Goal: Information Seeking & Learning: Learn about a topic

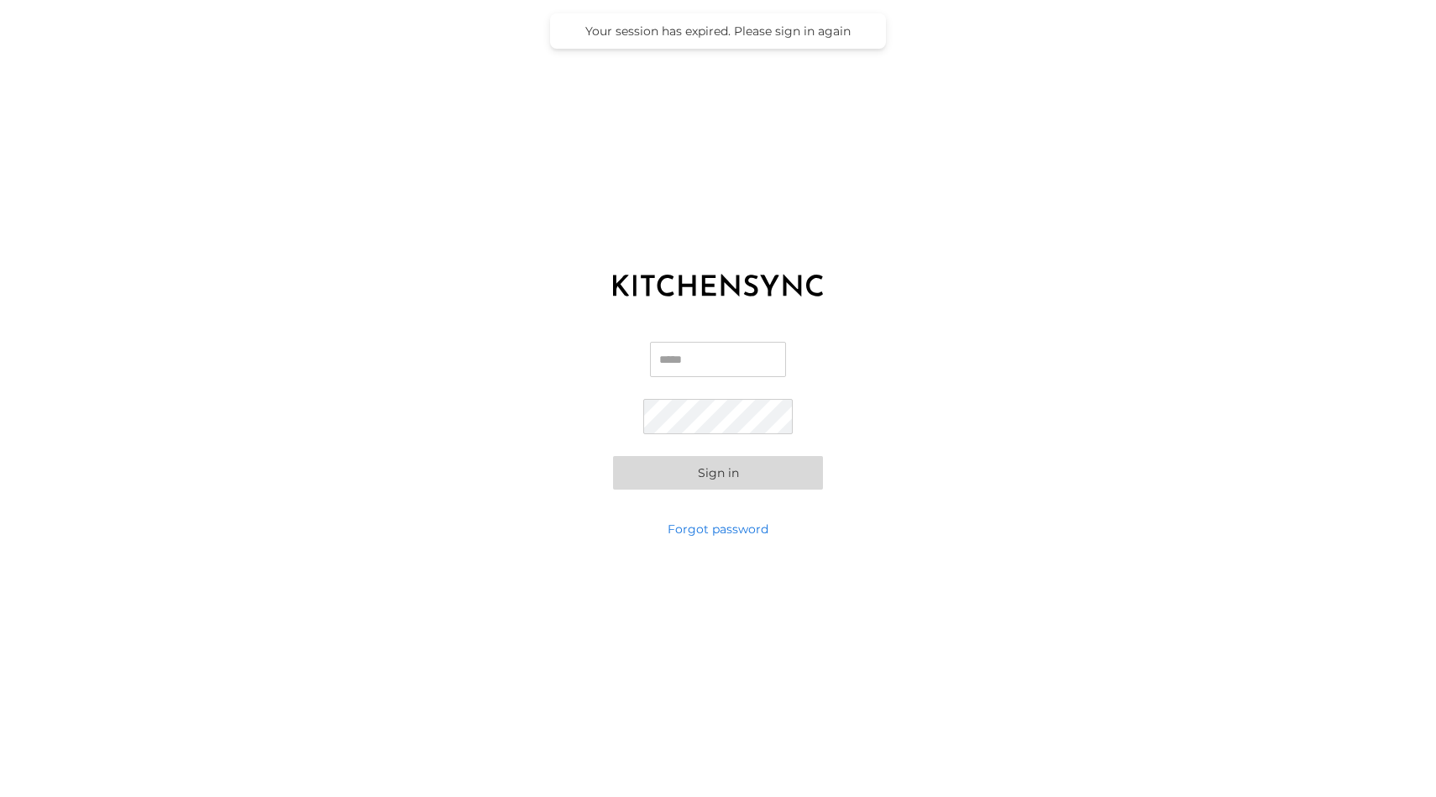
type input "**********"
click at [720, 469] on button "Sign in" at bounding box center [718, 473] width 210 height 34
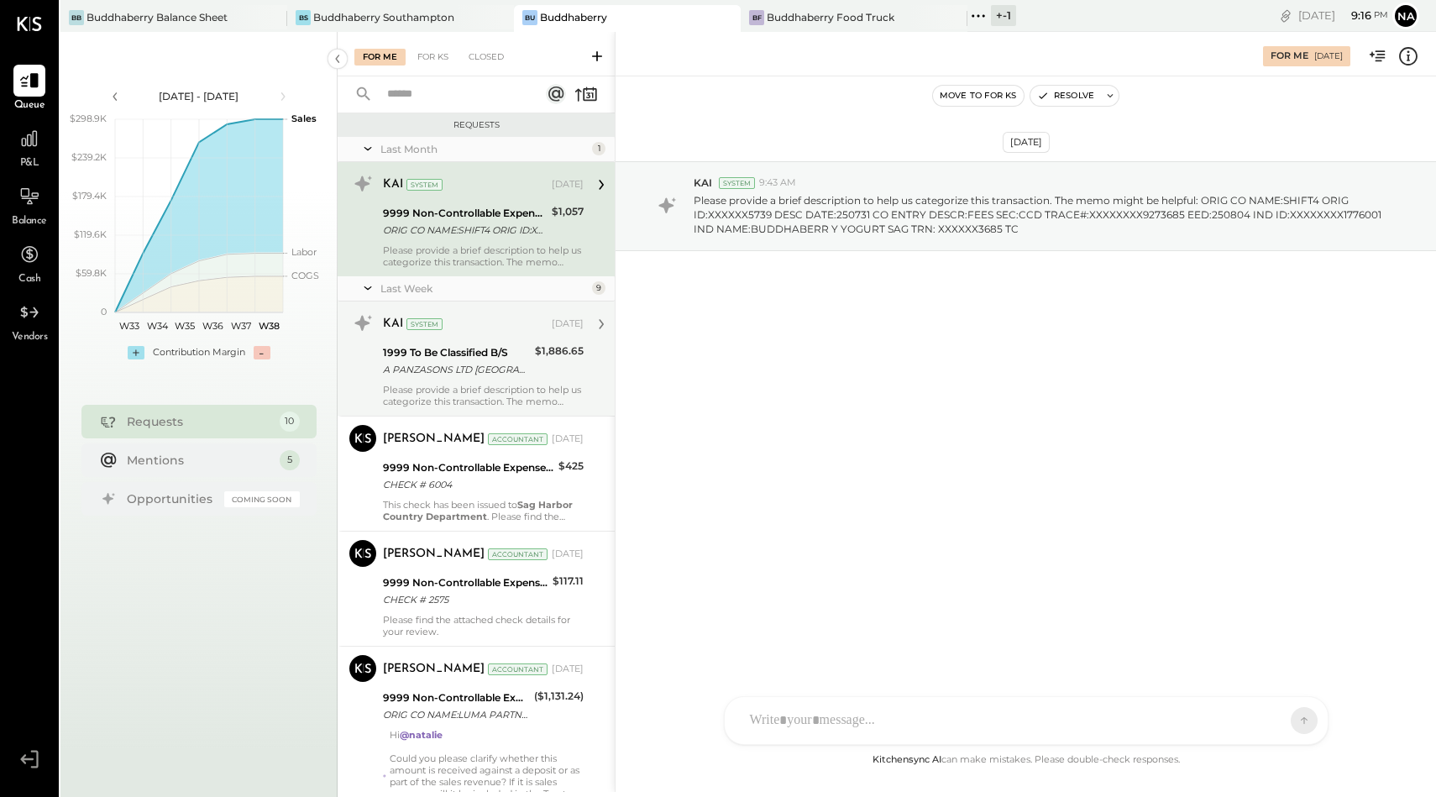
click at [463, 376] on div "A PANZASONS LTD [GEOGRAPHIC_DATA]" at bounding box center [456, 369] width 147 height 17
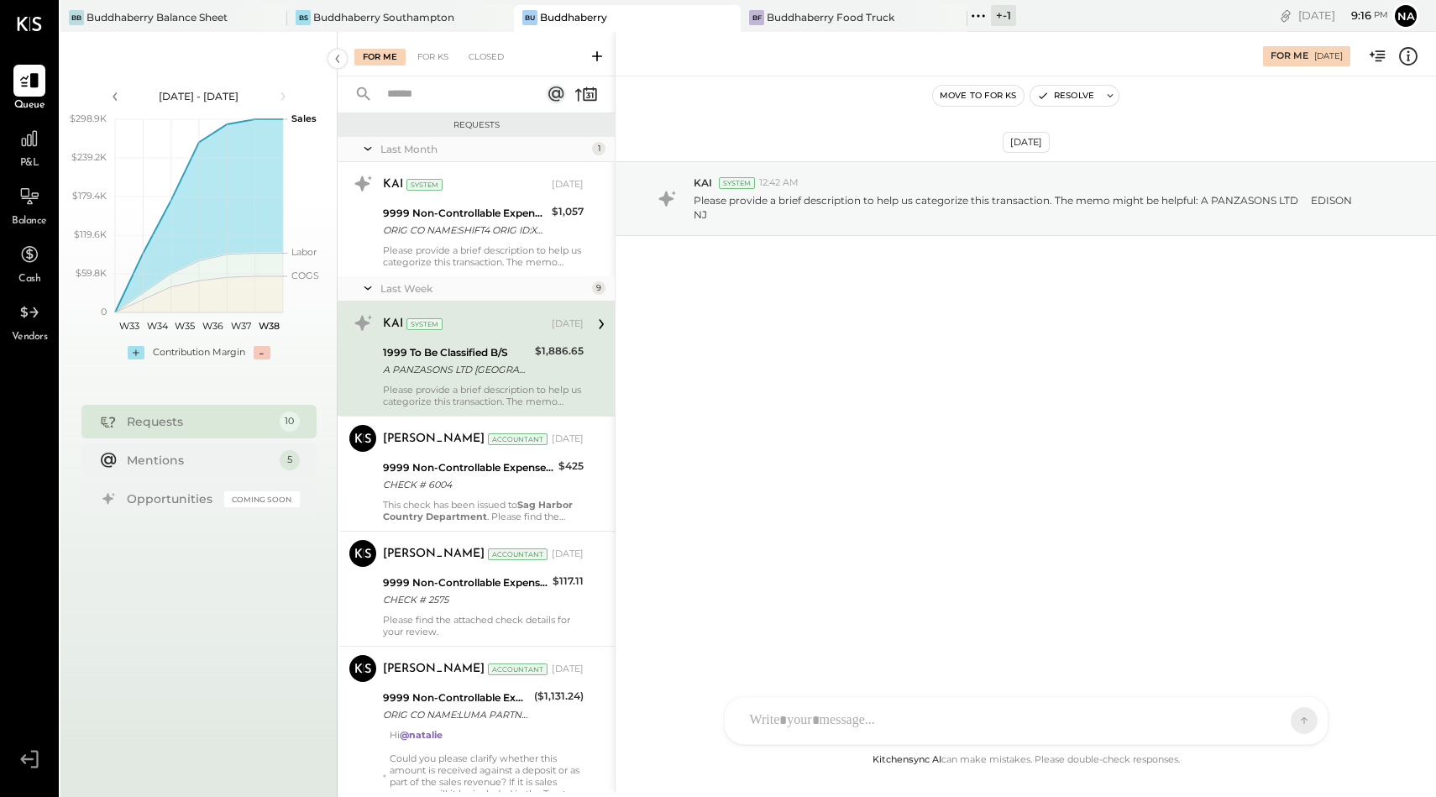
click at [879, 726] on div "[PERSON_NAME] [PERSON_NAME] W wallacep CR [PERSON_NAME] R [PERSON_NAME] jpgutfr…" at bounding box center [1026, 720] width 605 height 49
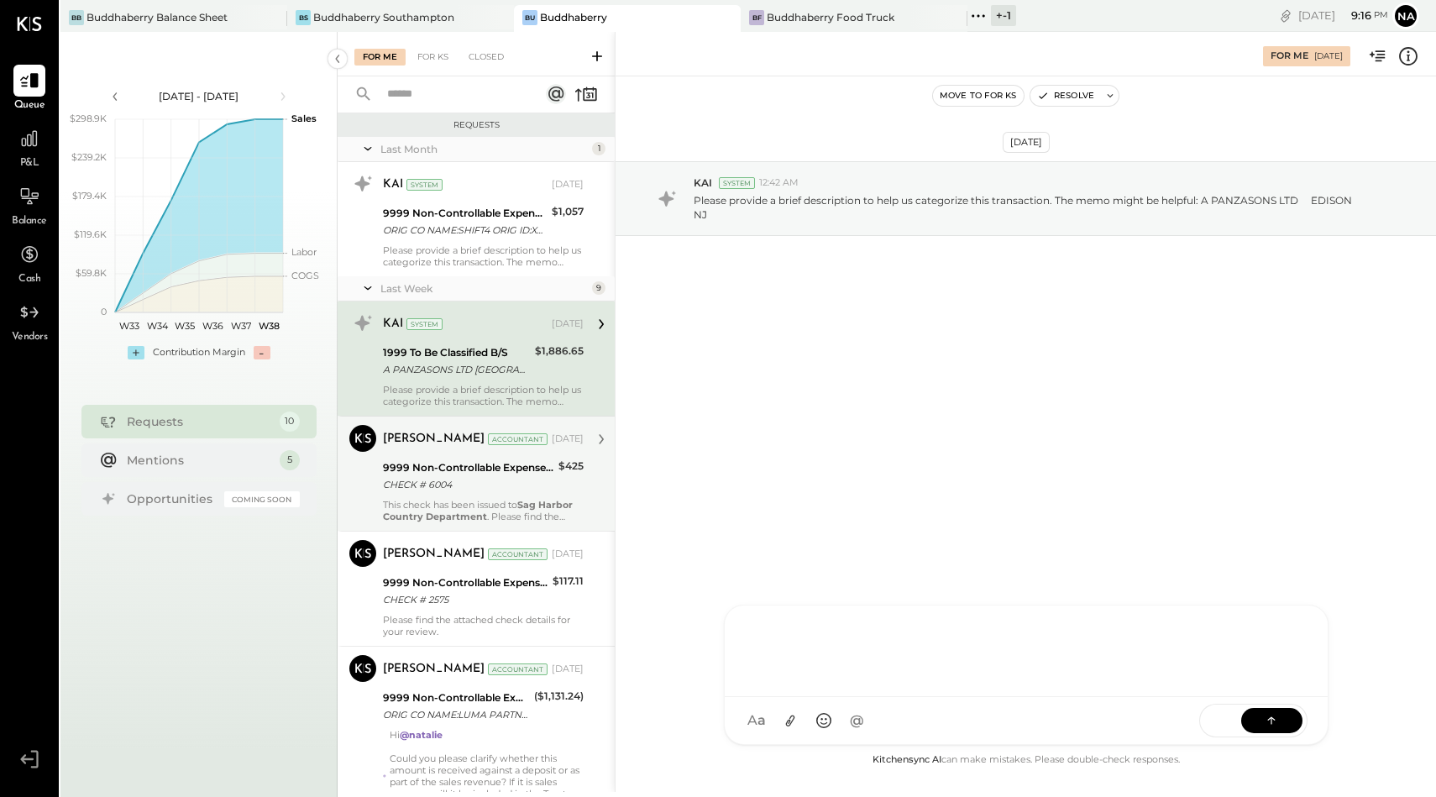
click at [460, 479] on div "CHECK # 6004" at bounding box center [468, 484] width 171 height 17
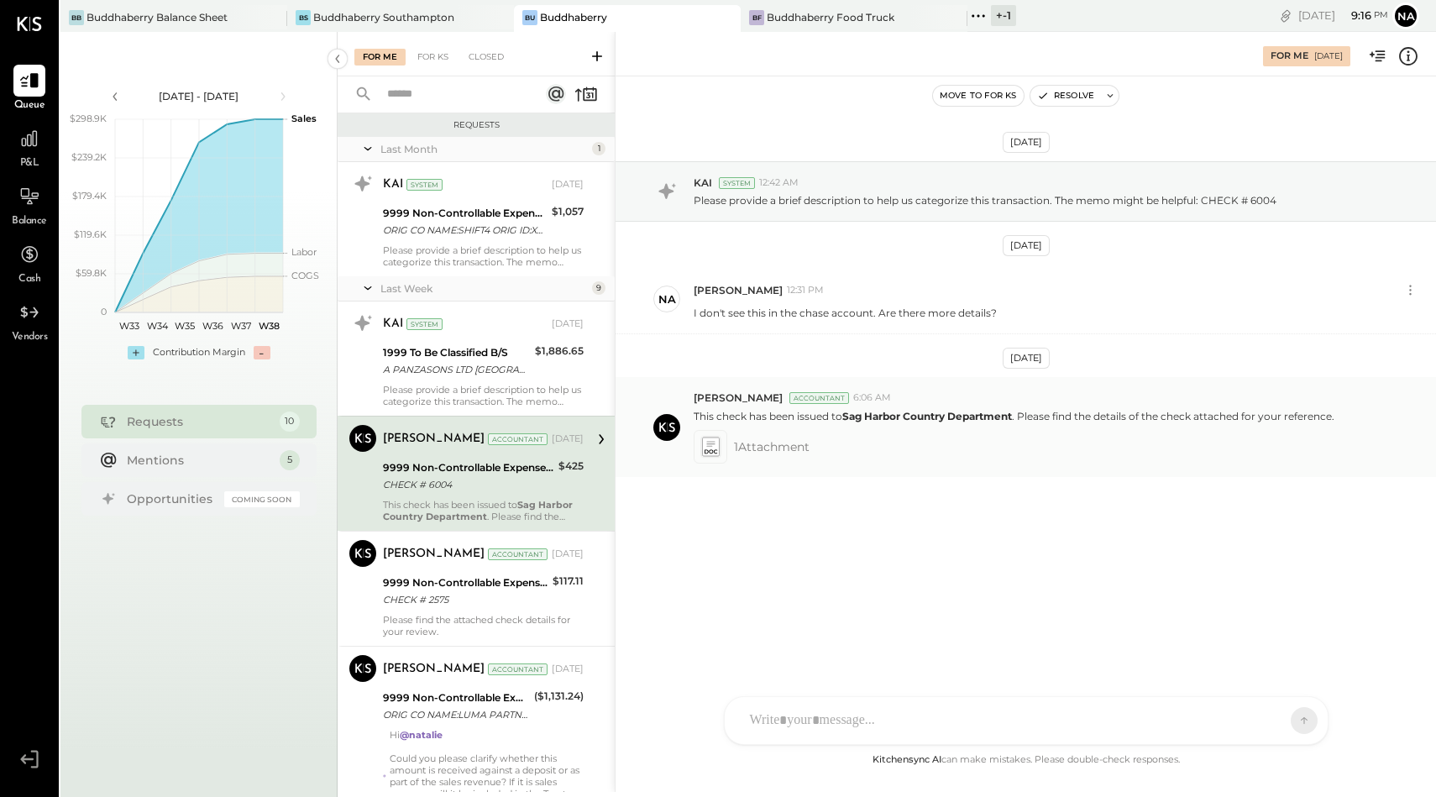
click at [713, 446] on icon at bounding box center [710, 446] width 18 height 19
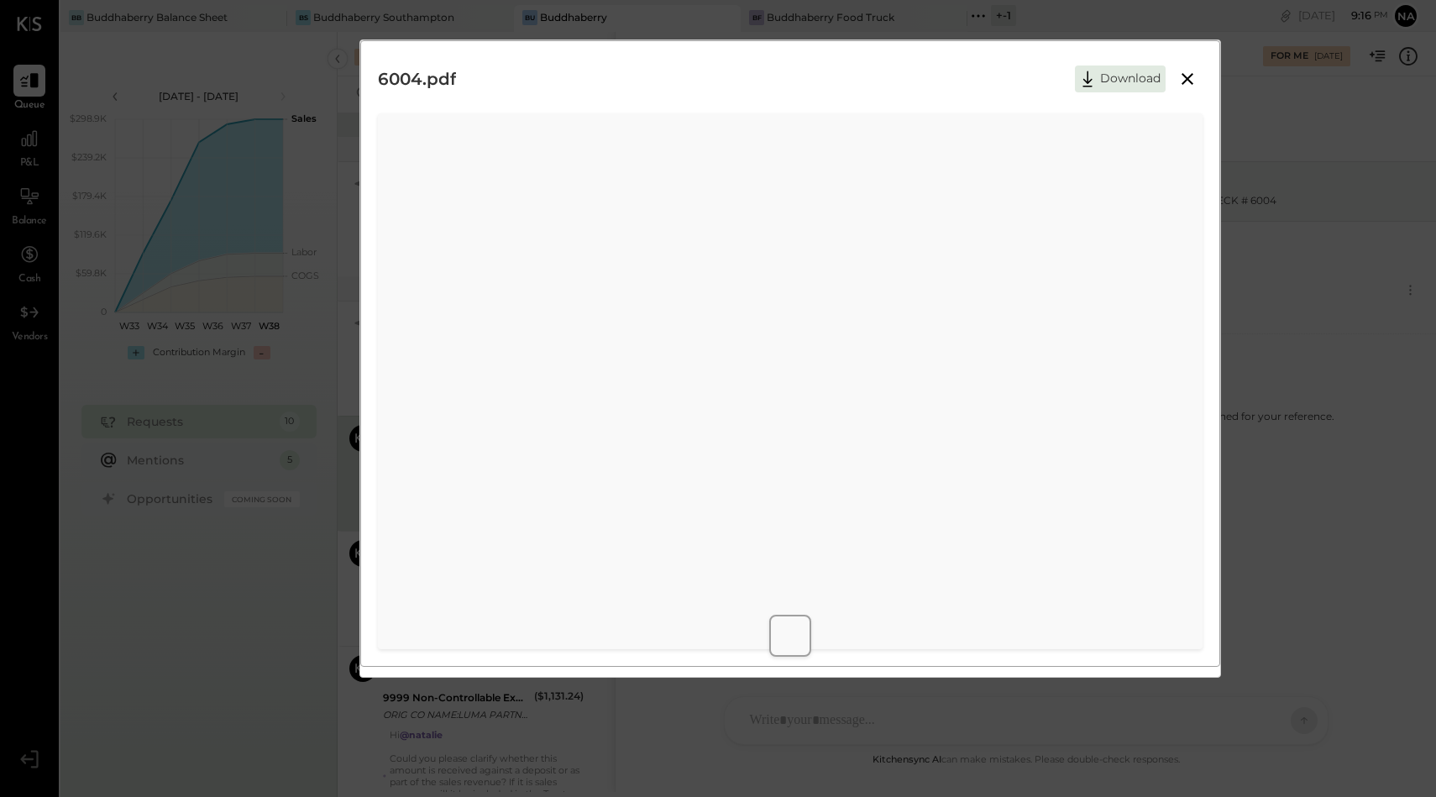
click at [1188, 76] on icon at bounding box center [1188, 79] width 20 height 20
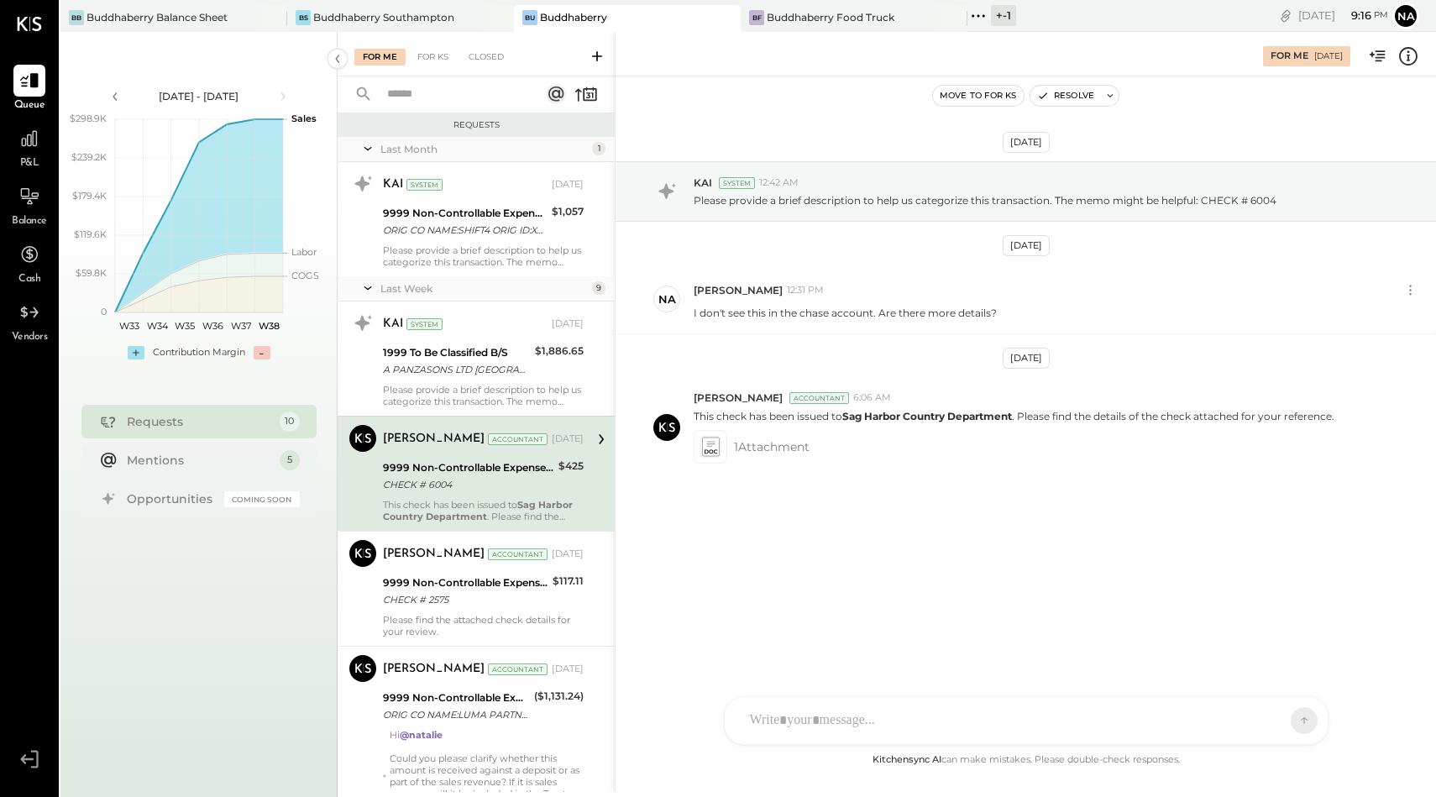
click at [1003, 150] on div "[DATE]" at bounding box center [1026, 142] width 47 height 21
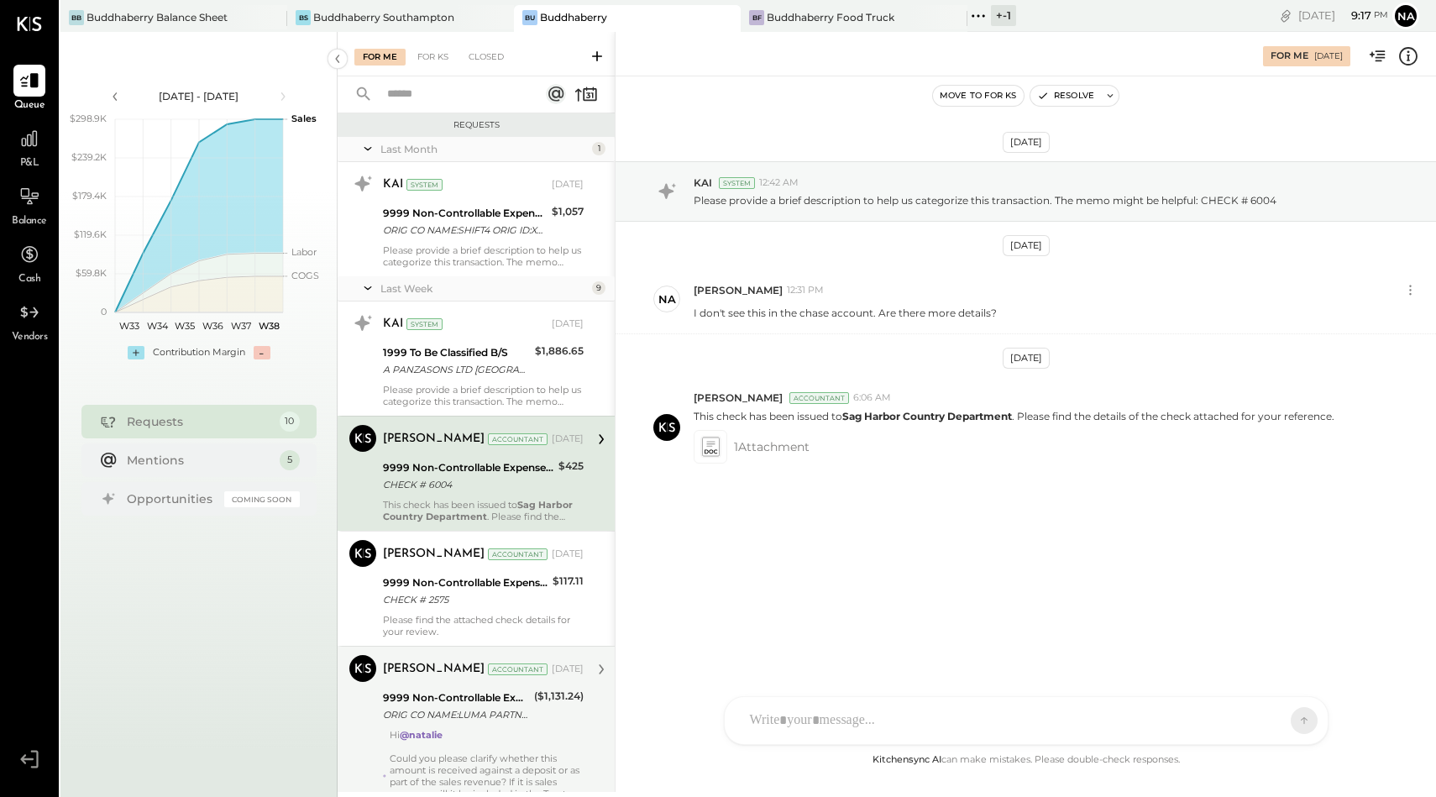
click at [501, 762] on div "Hi @[PERSON_NAME] Could you please clarify whether this amount is received agai…" at bounding box center [487, 776] width 194 height 94
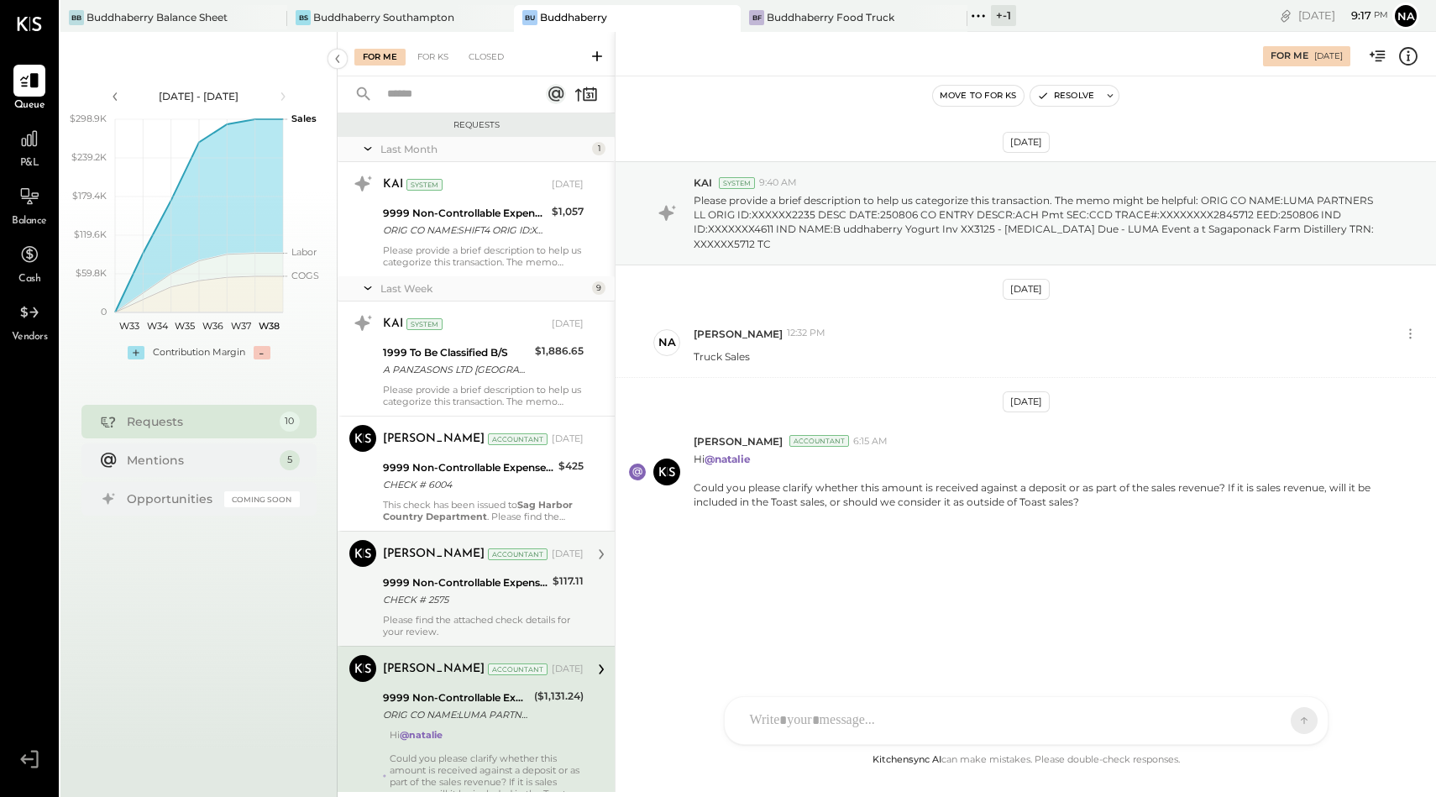
click at [533, 601] on div "CHECK # 2575" at bounding box center [465, 599] width 165 height 17
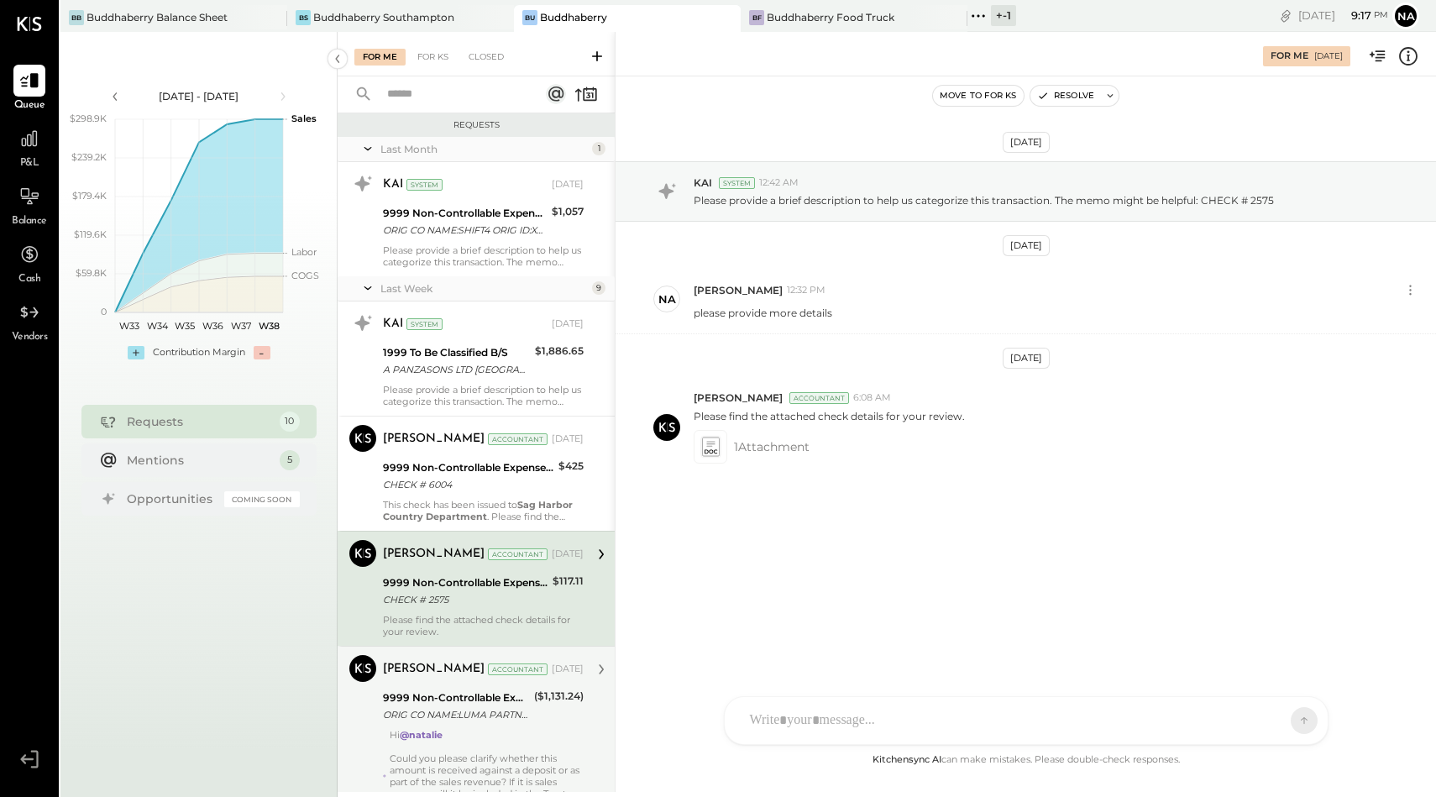
click at [459, 681] on div "[PERSON_NAME] Accountant [DATE]" at bounding box center [483, 669] width 201 height 29
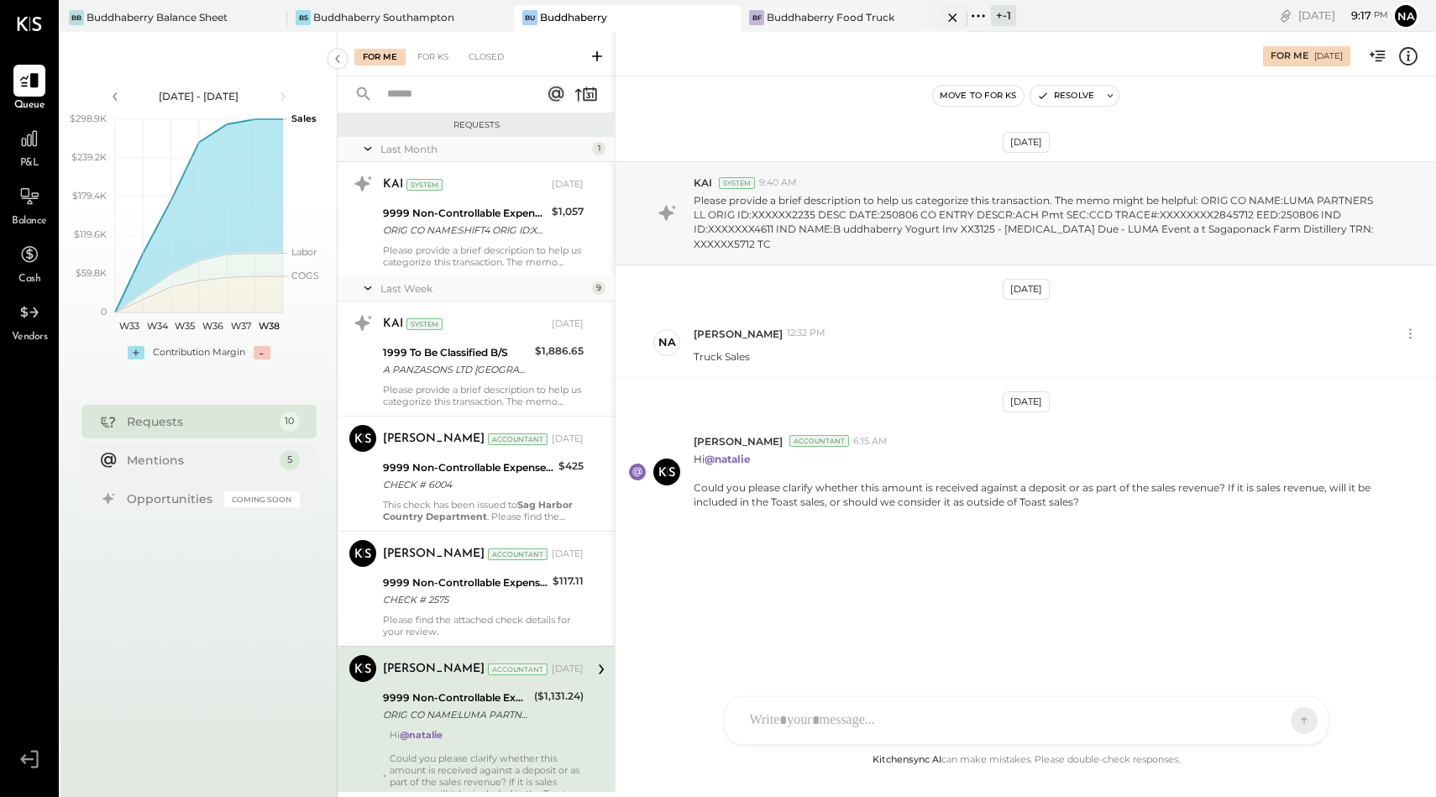
click at [835, 13] on div "Buddhaberry Food Truck" at bounding box center [831, 17] width 128 height 14
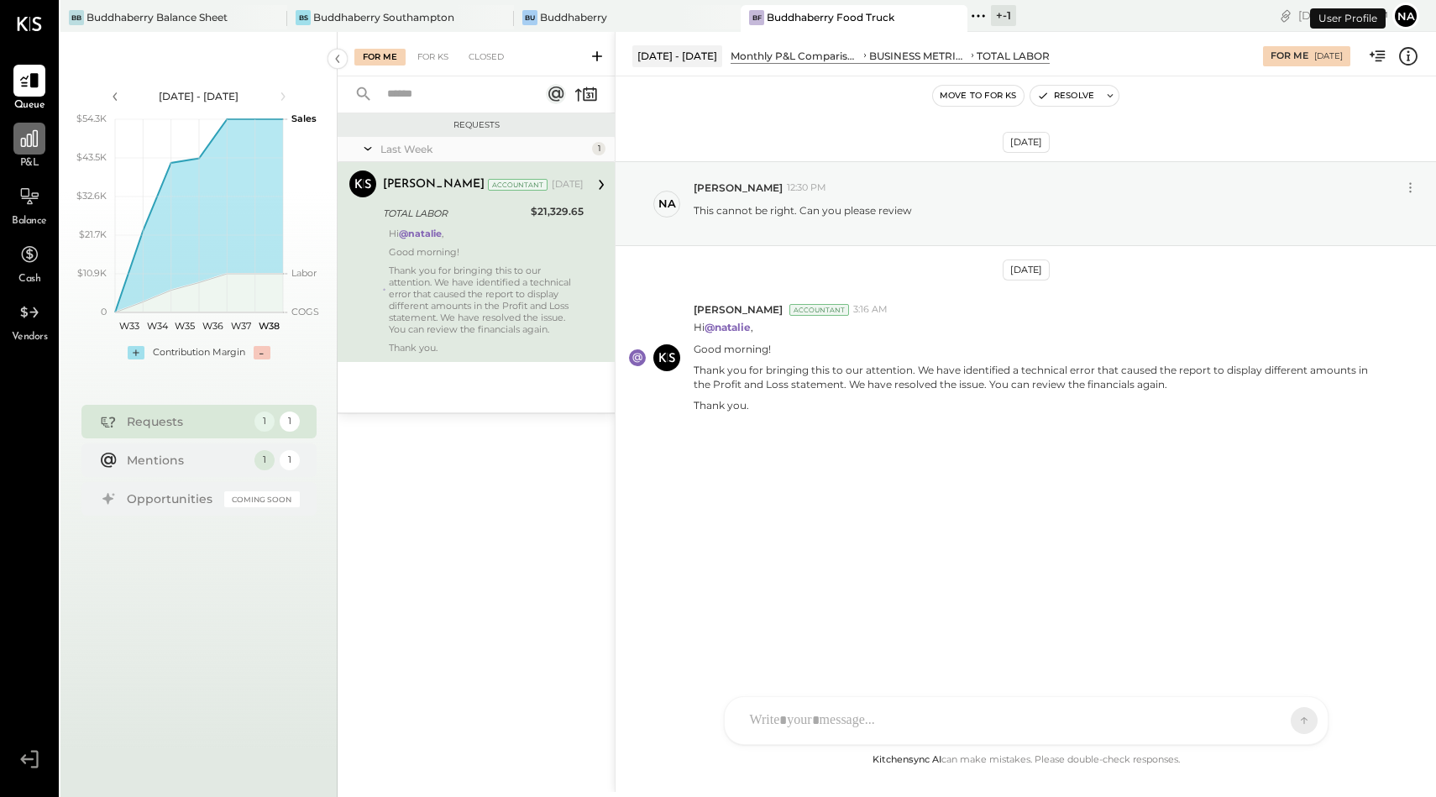
click at [22, 132] on icon at bounding box center [29, 139] width 22 height 22
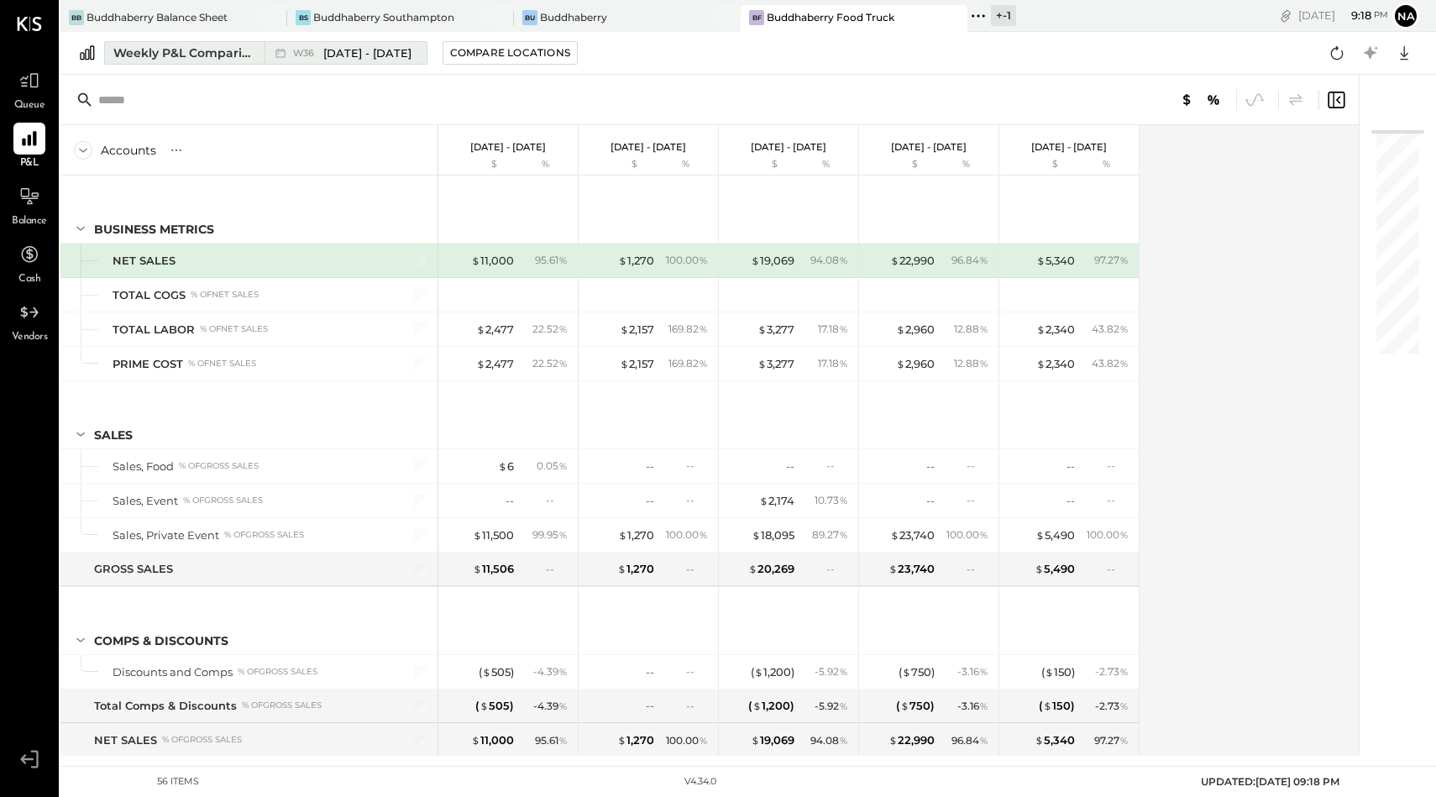
click at [197, 47] on div "Weekly P&L Comparison" at bounding box center [183, 53] width 141 height 17
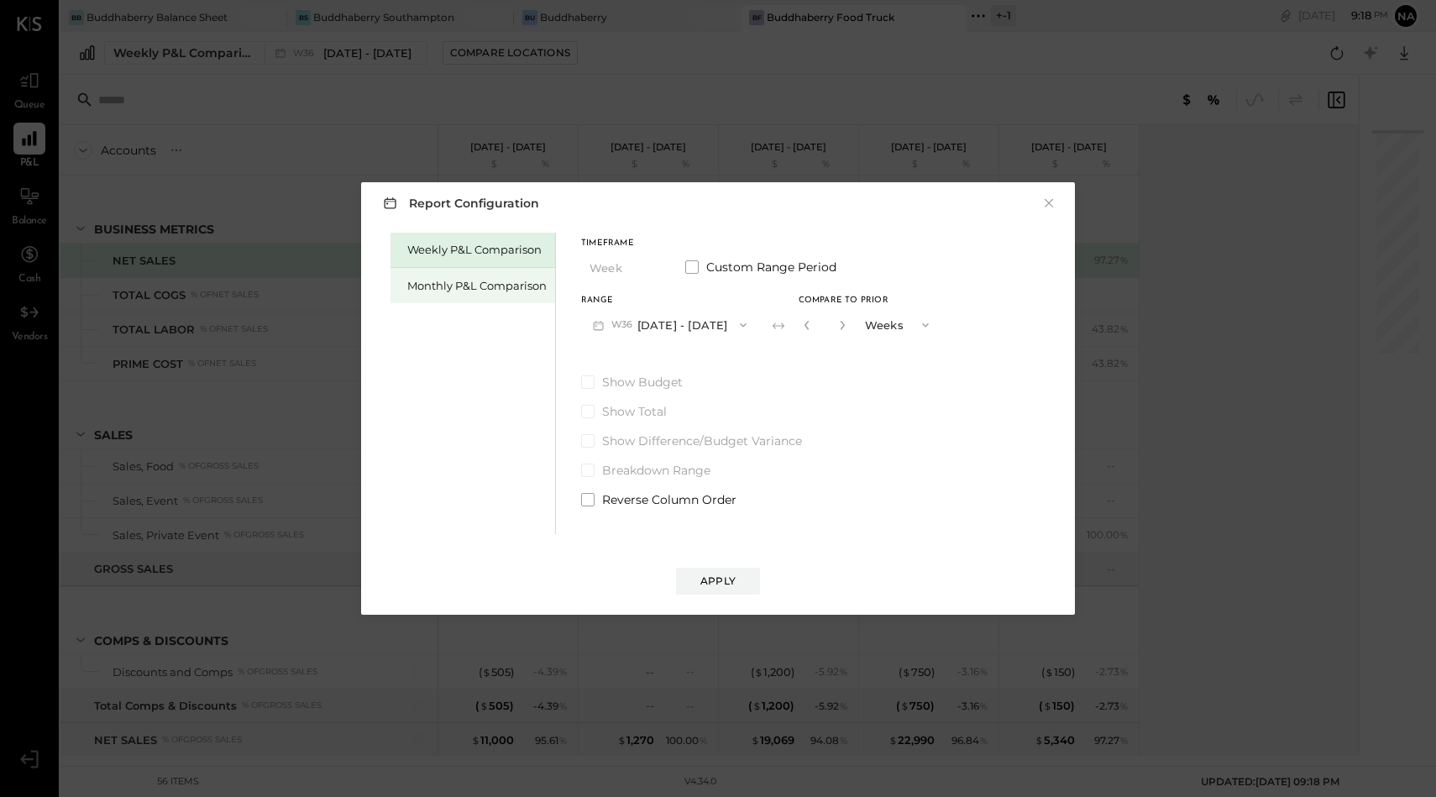
click at [472, 288] on div "Monthly P&L Comparison" at bounding box center [476, 286] width 139 height 16
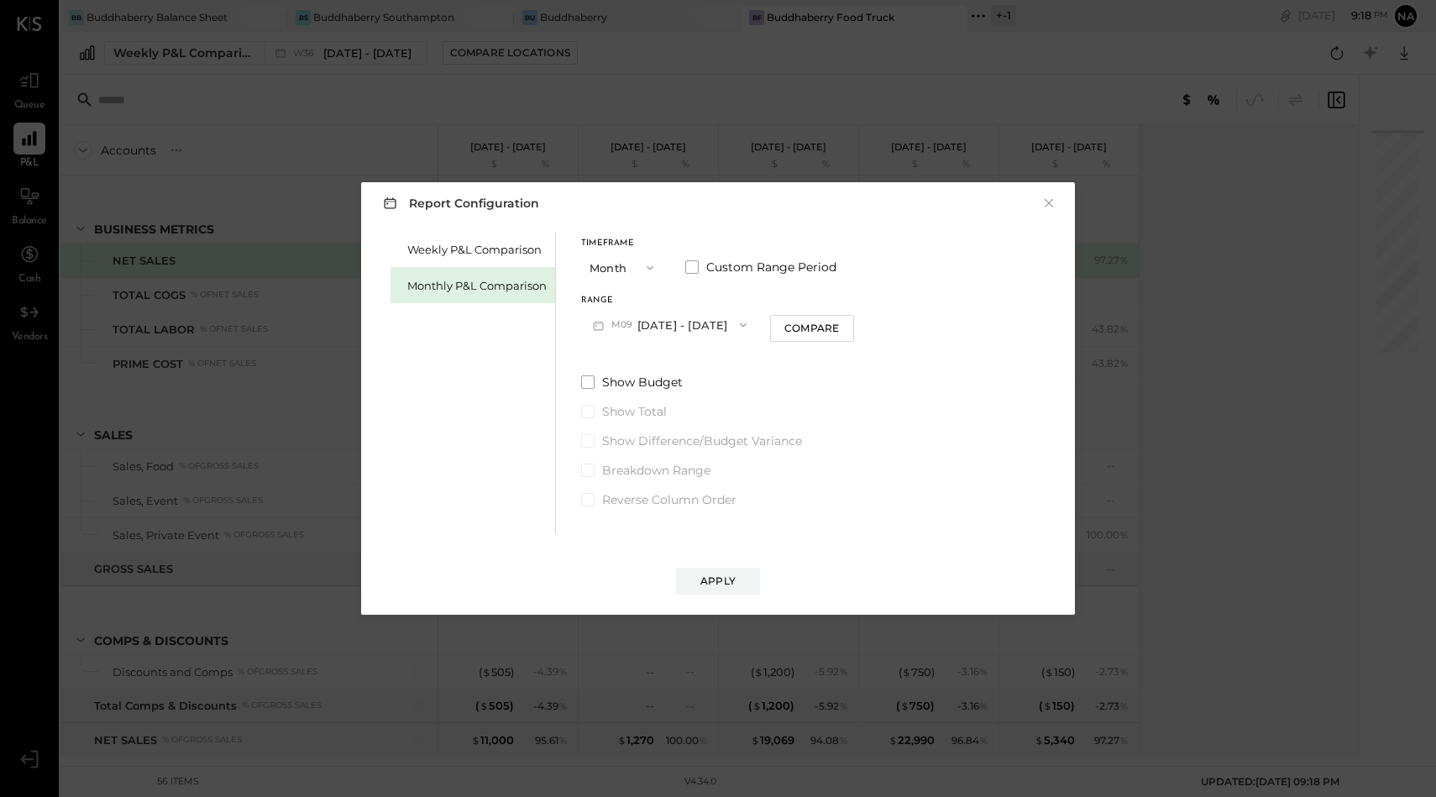
click at [682, 327] on button "M09 [DATE] - [DATE]" at bounding box center [669, 324] width 177 height 31
click at [685, 365] on span "[DATE] - [DATE]" at bounding box center [663, 362] width 80 height 14
click at [585, 378] on span at bounding box center [587, 381] width 13 height 13
click at [724, 575] on div "Apply" at bounding box center [718, 581] width 35 height 14
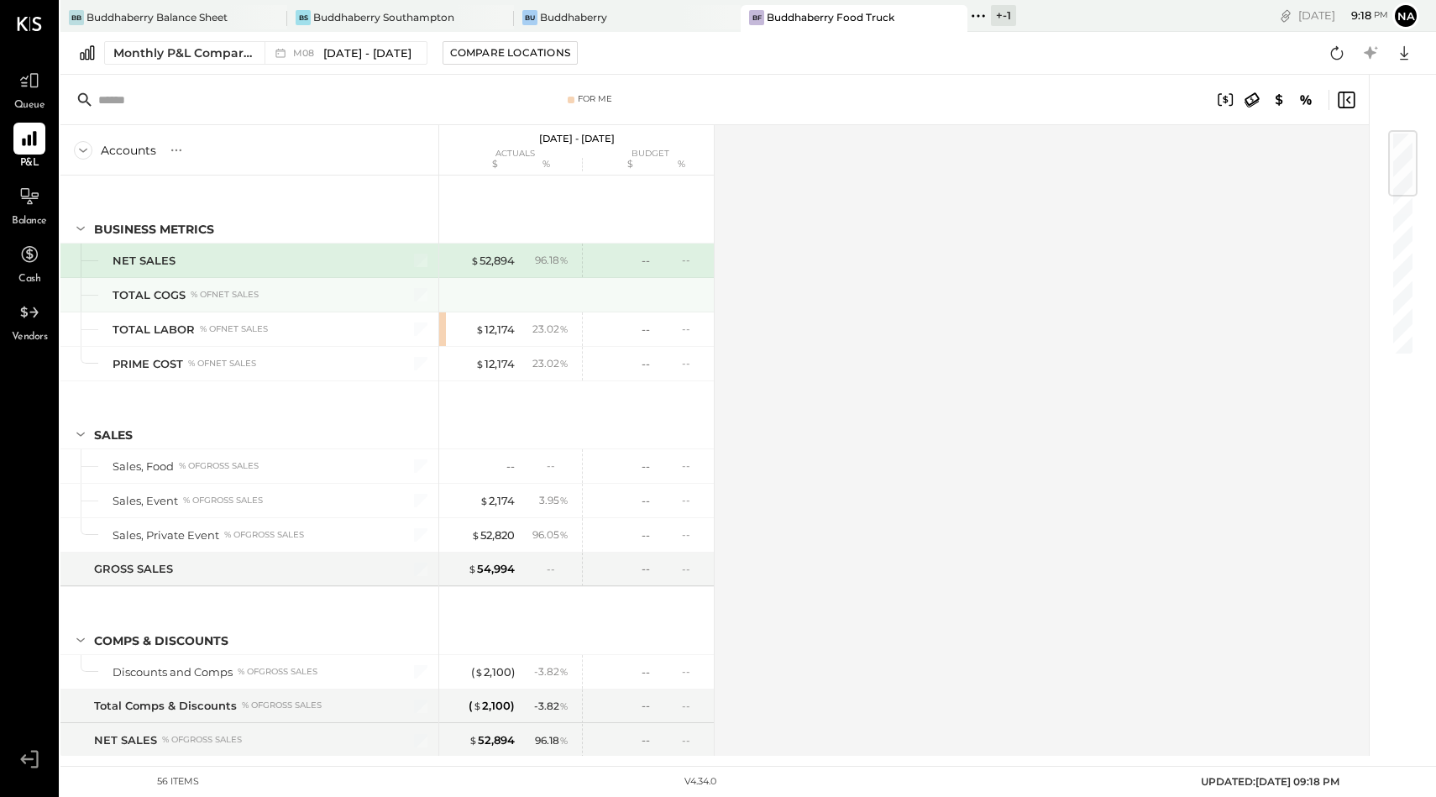
click at [497, 295] on div at bounding box center [578, 295] width 261 height 34
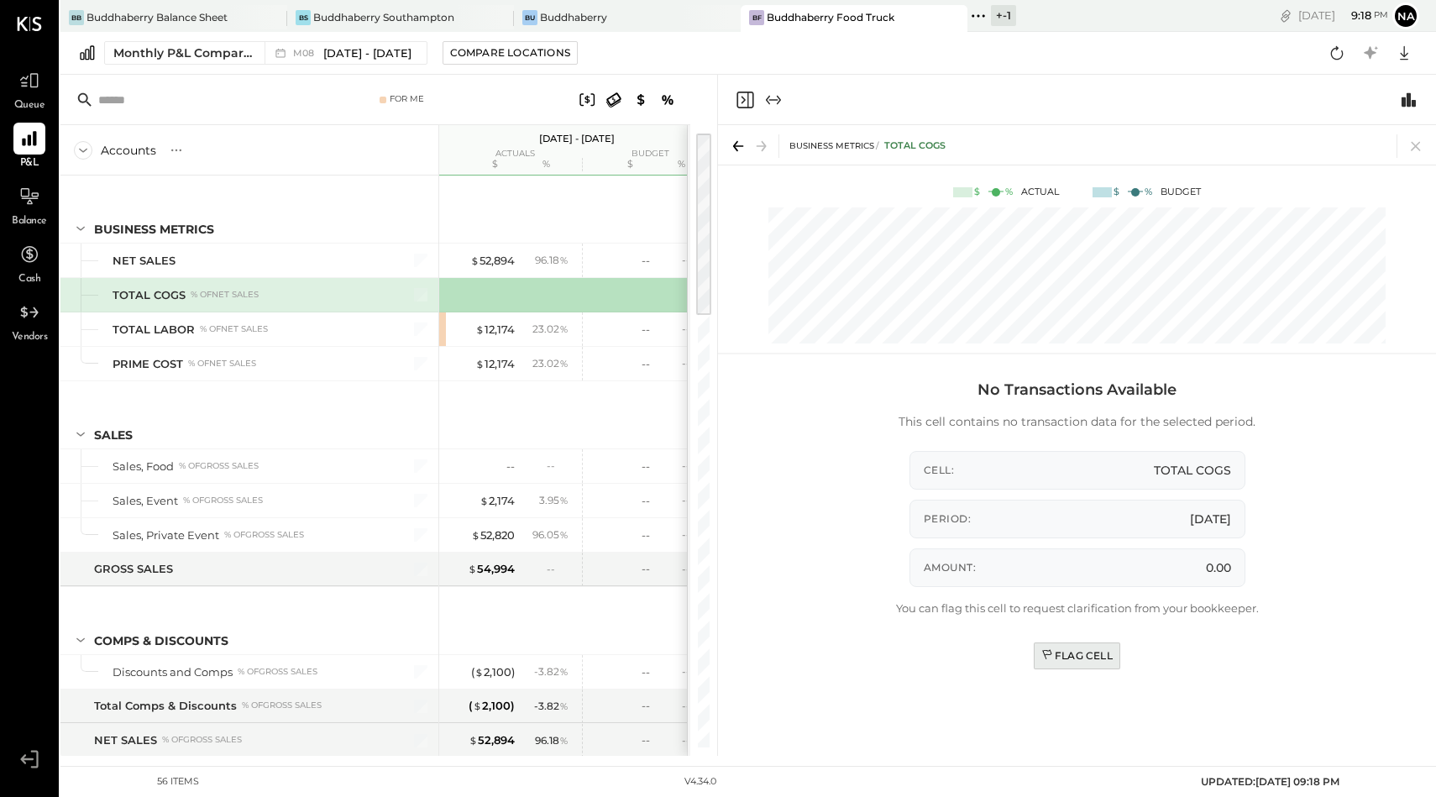
click at [1066, 656] on div "Flag Cell" at bounding box center [1077, 655] width 71 height 14
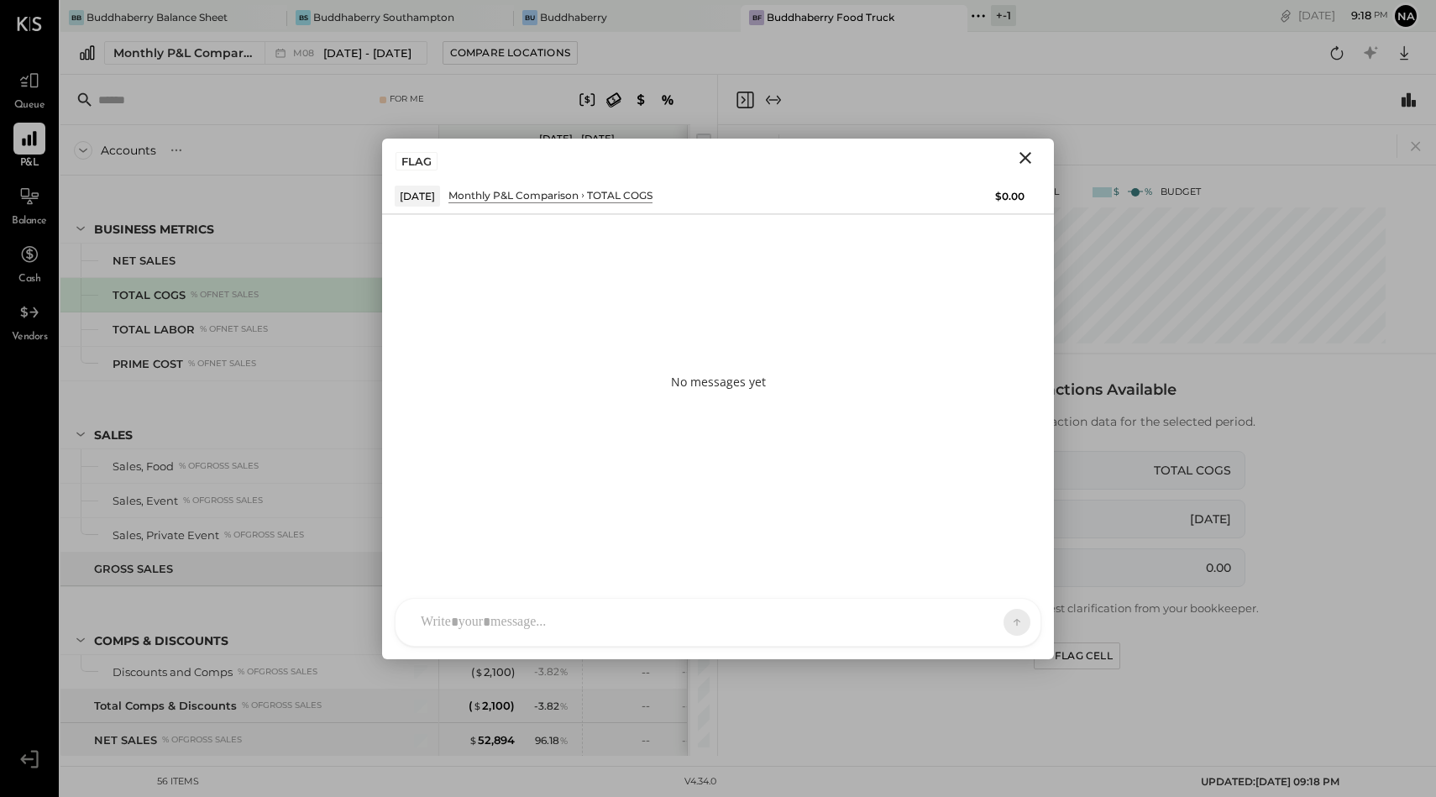
click at [678, 623] on div "[PERSON_NAME] [PERSON_NAME] [PERSON_NAME] R [PERSON_NAME] MG [PERSON_NAME] N [P…" at bounding box center [718, 622] width 647 height 49
click at [521, 529] on div "**********" at bounding box center [718, 550] width 612 height 67
click at [1031, 153] on icon "Close" at bounding box center [1026, 158] width 20 height 20
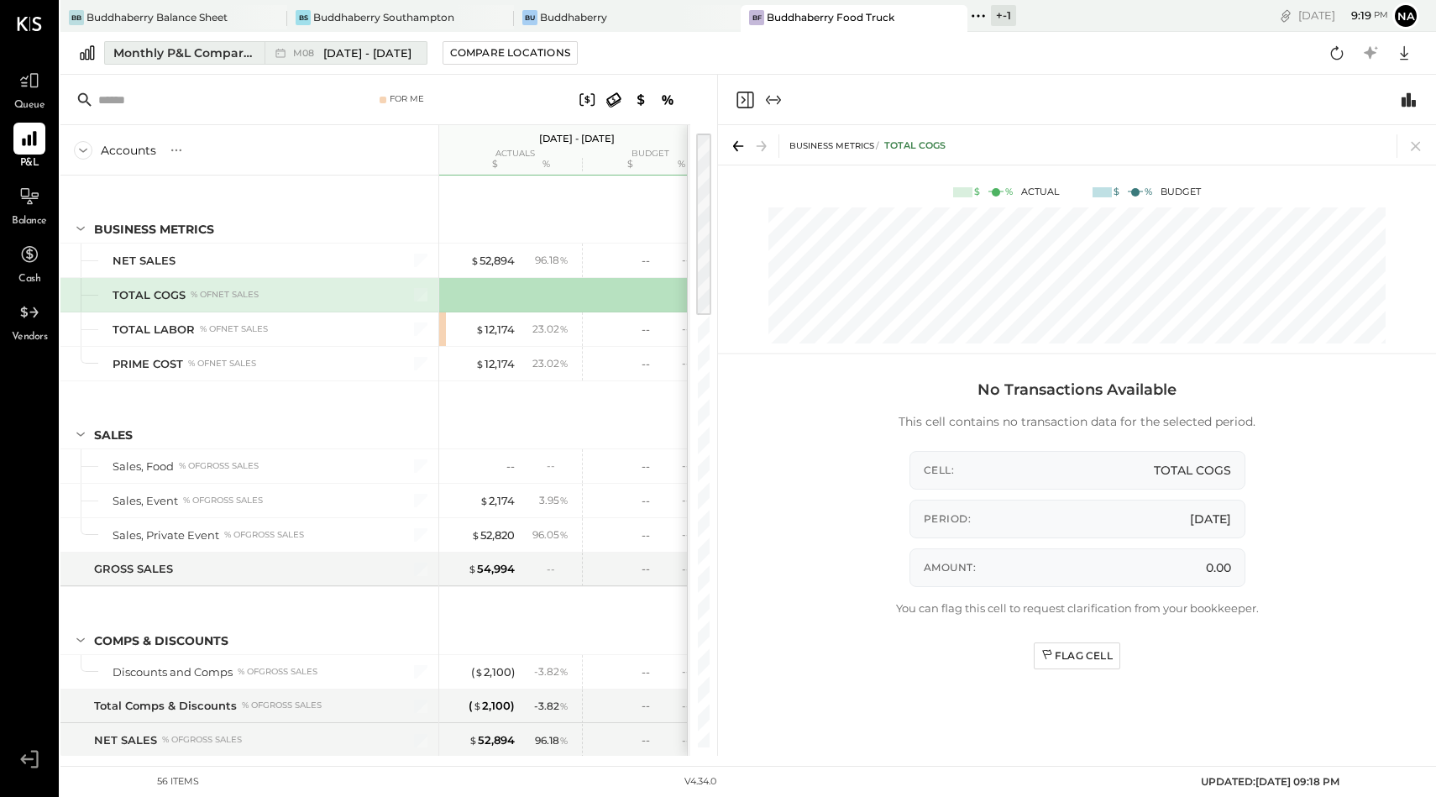
click at [353, 55] on span "[DATE] - [DATE]" at bounding box center [367, 53] width 88 height 16
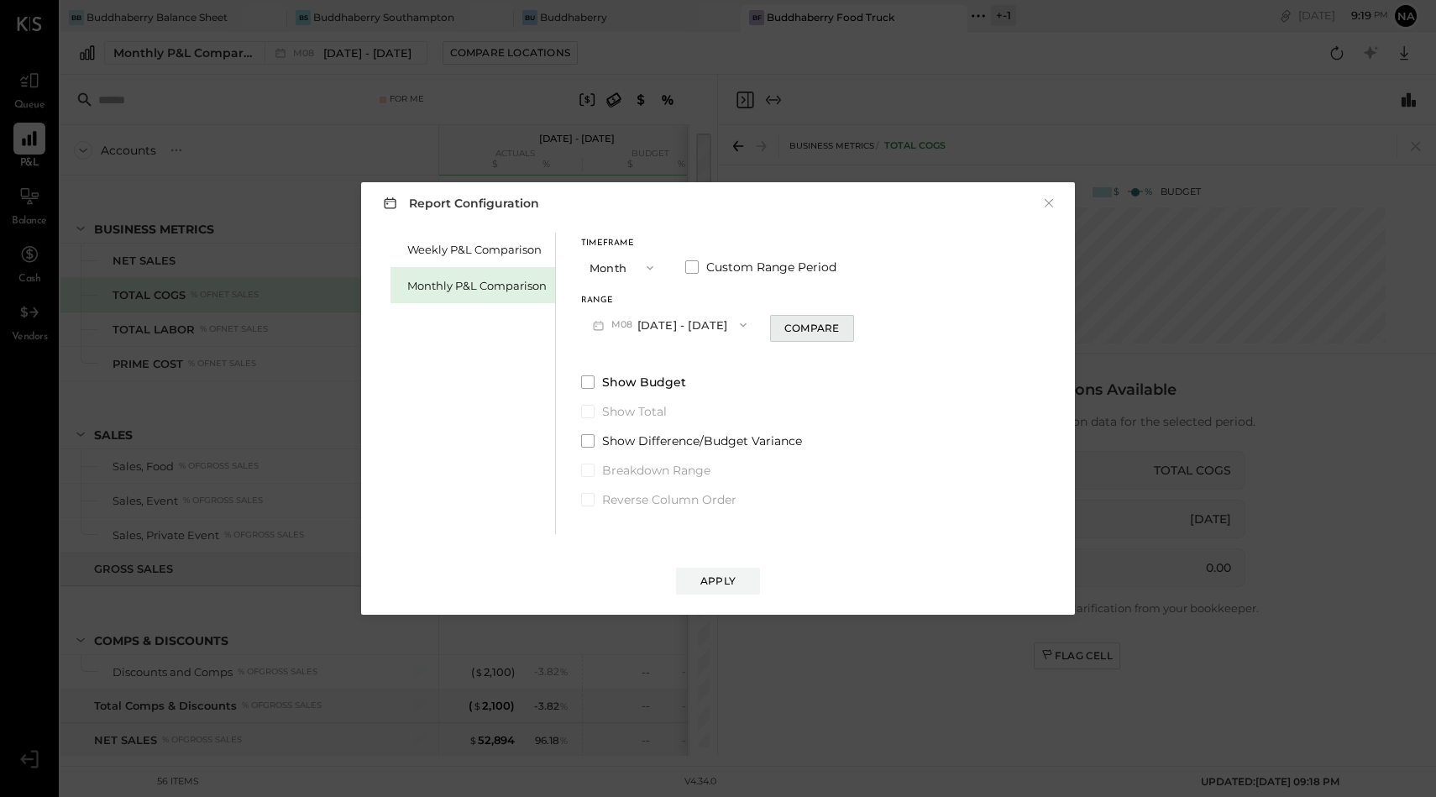
click at [791, 325] on div "Compare" at bounding box center [812, 328] width 55 height 14
click at [886, 324] on button "Months" at bounding box center [899, 324] width 84 height 31
click at [886, 324] on span "Months" at bounding box center [889, 324] width 39 height 11
click at [731, 578] on div "Apply" at bounding box center [718, 581] width 35 height 14
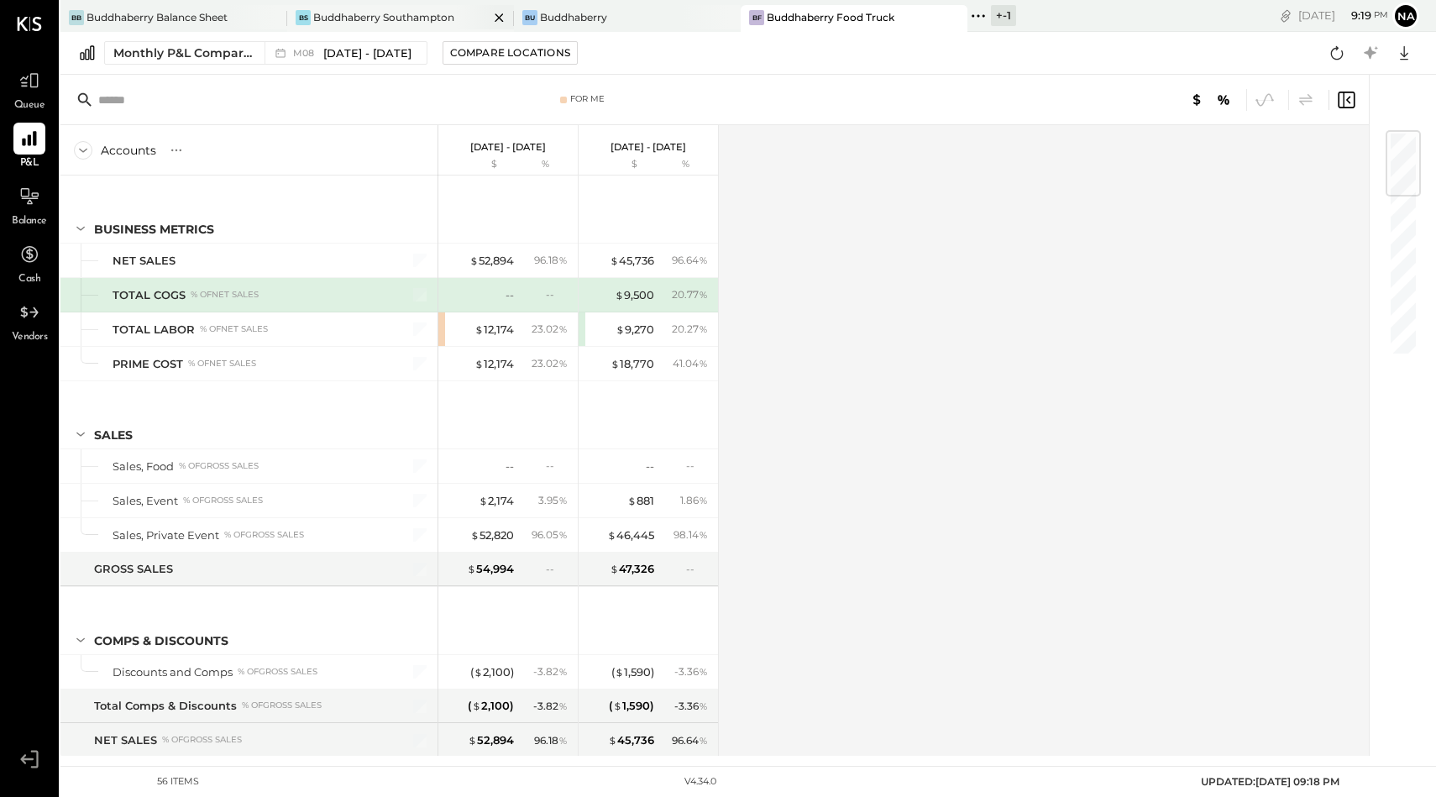
click at [386, 12] on div "Buddhaberry Southampton" at bounding box center [383, 17] width 141 height 14
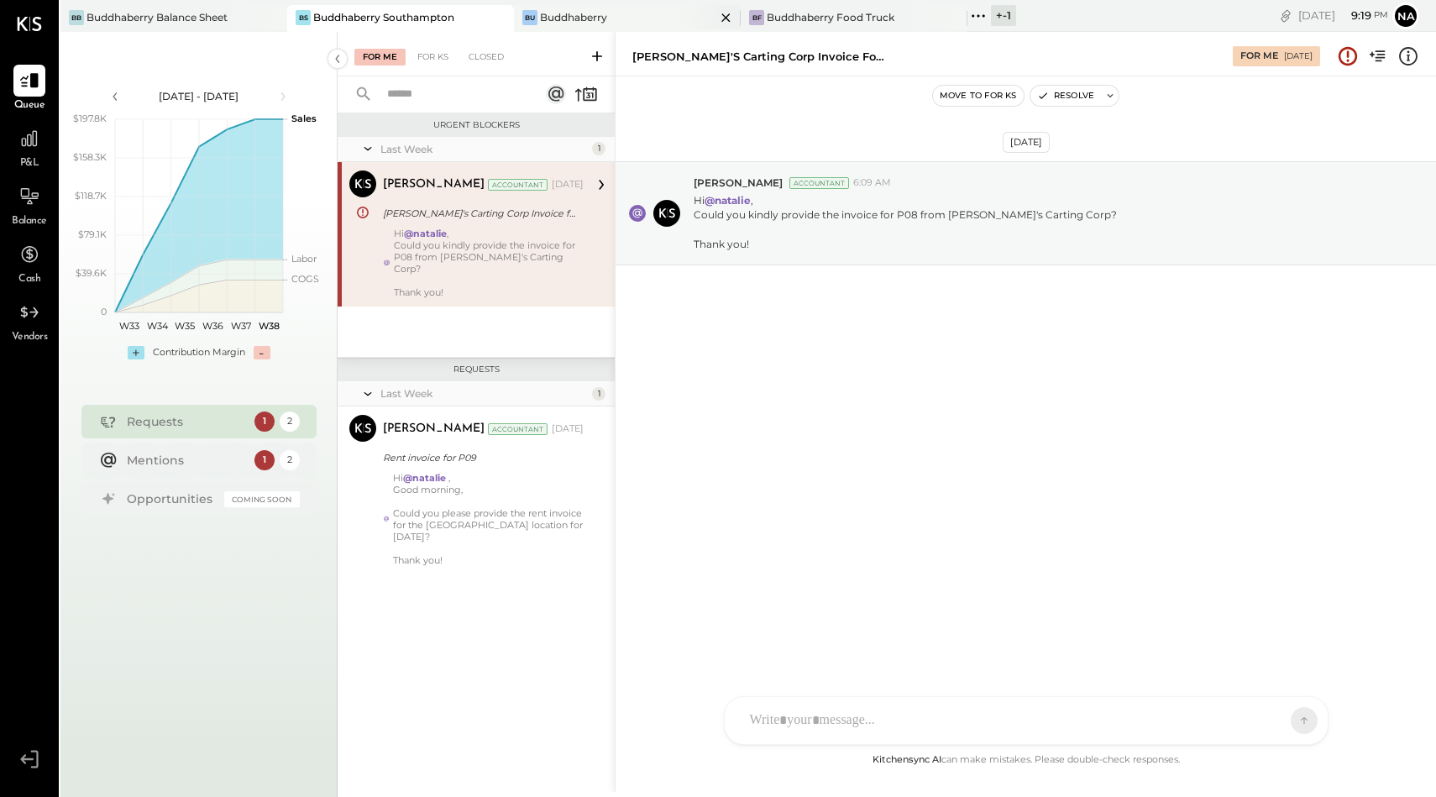
click at [574, 20] on div "Buddhaberry" at bounding box center [573, 17] width 67 height 14
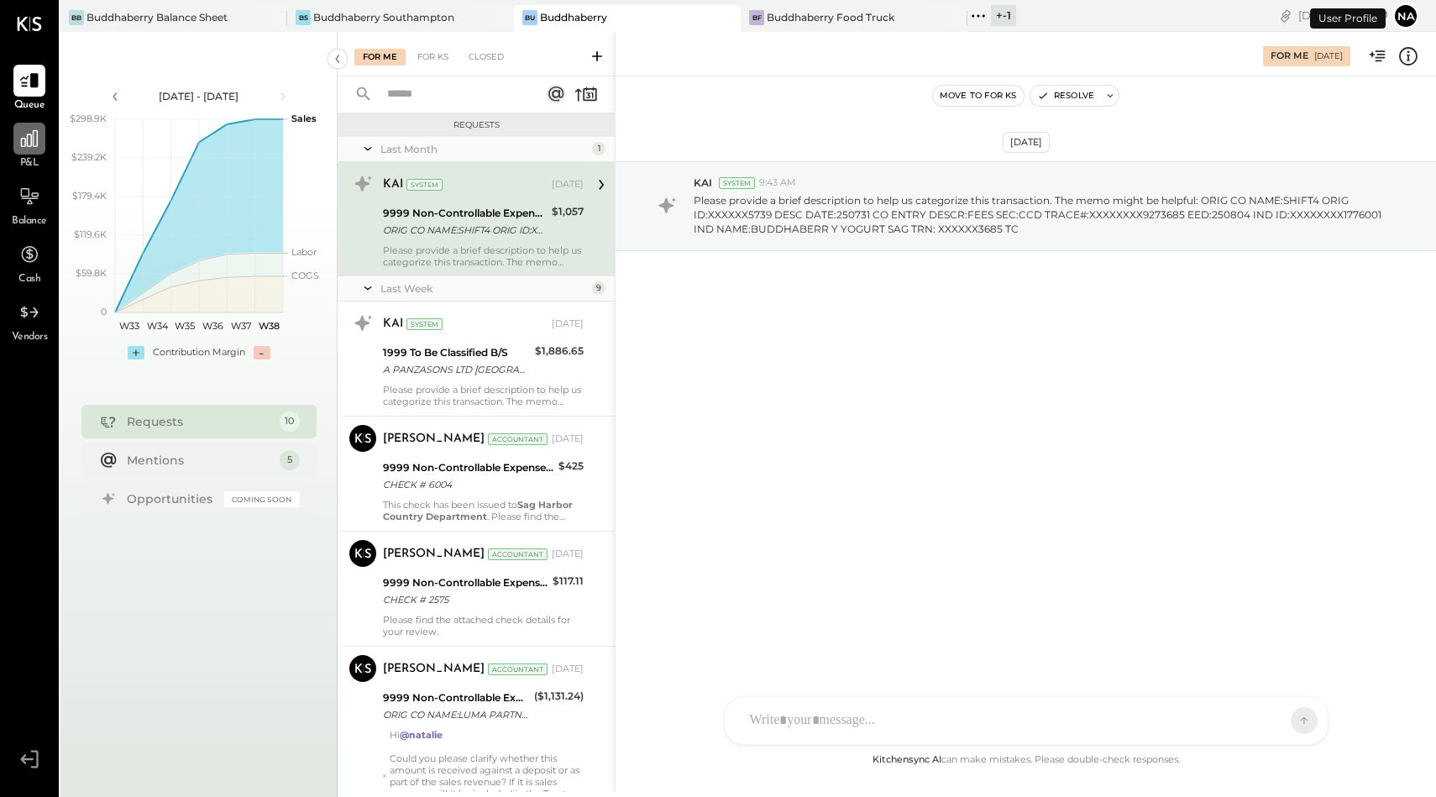
click at [15, 146] on div at bounding box center [29, 139] width 32 height 32
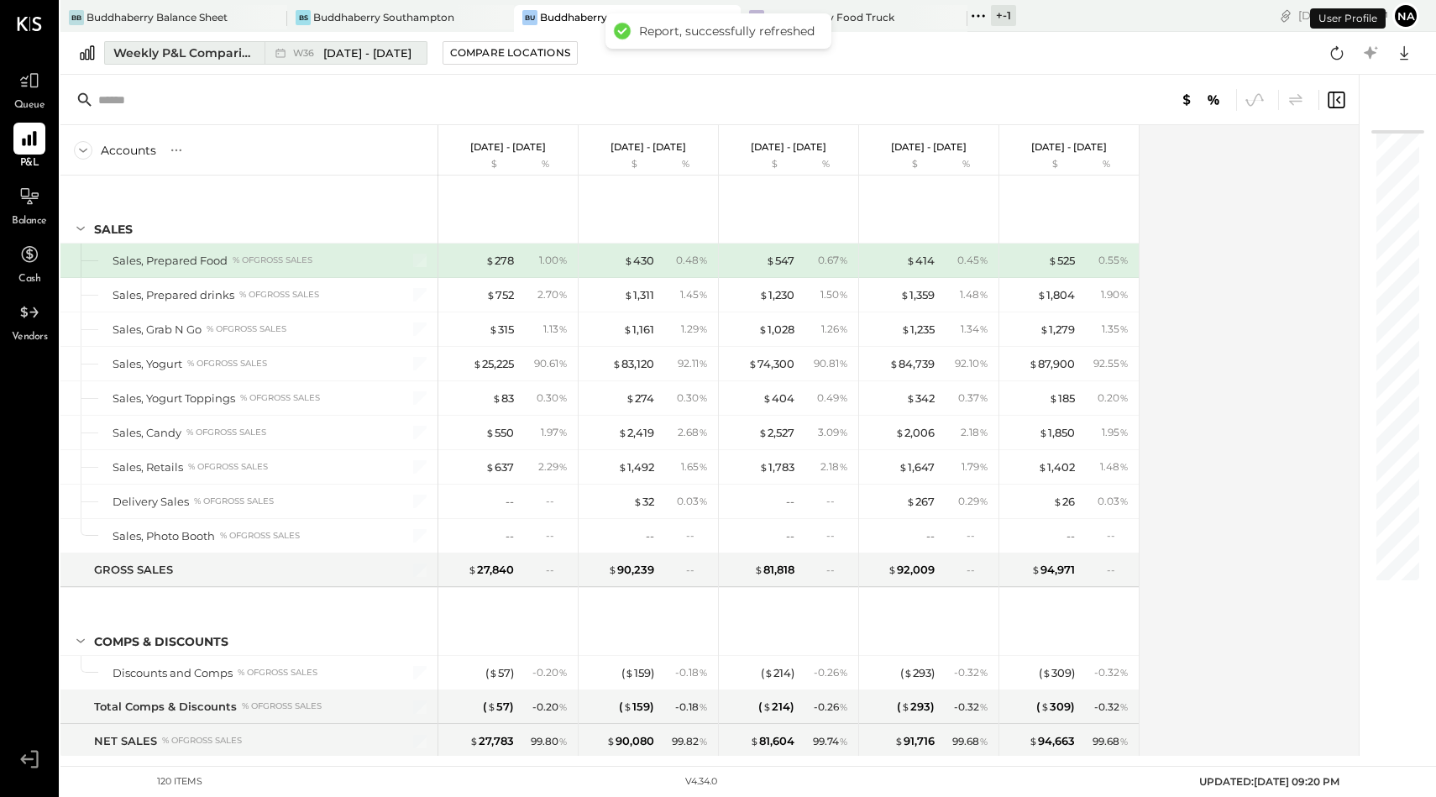
click at [353, 53] on span "[DATE] - [DATE]" at bounding box center [367, 53] width 88 height 16
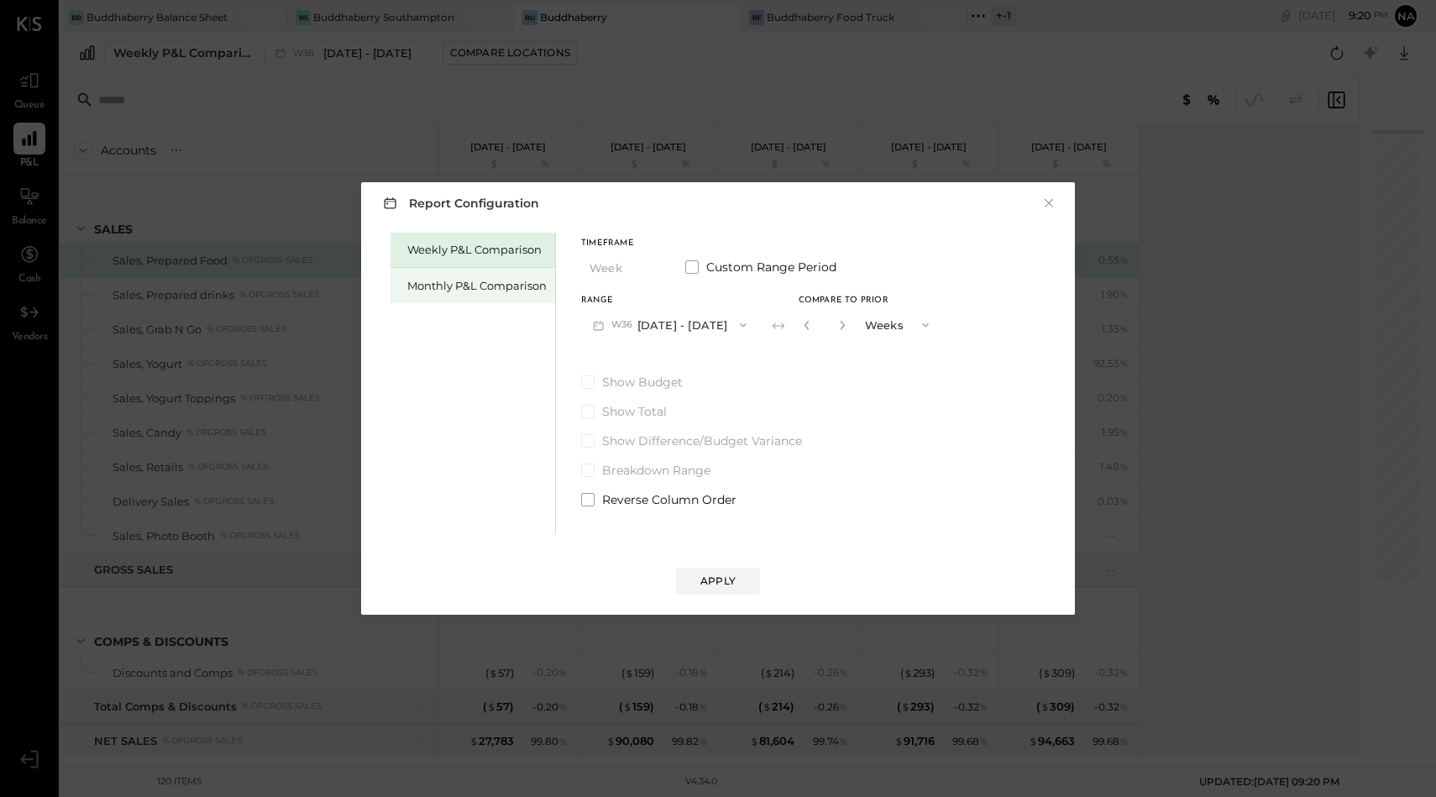
click at [458, 279] on div "Monthly P&L Comparison" at bounding box center [476, 286] width 139 height 16
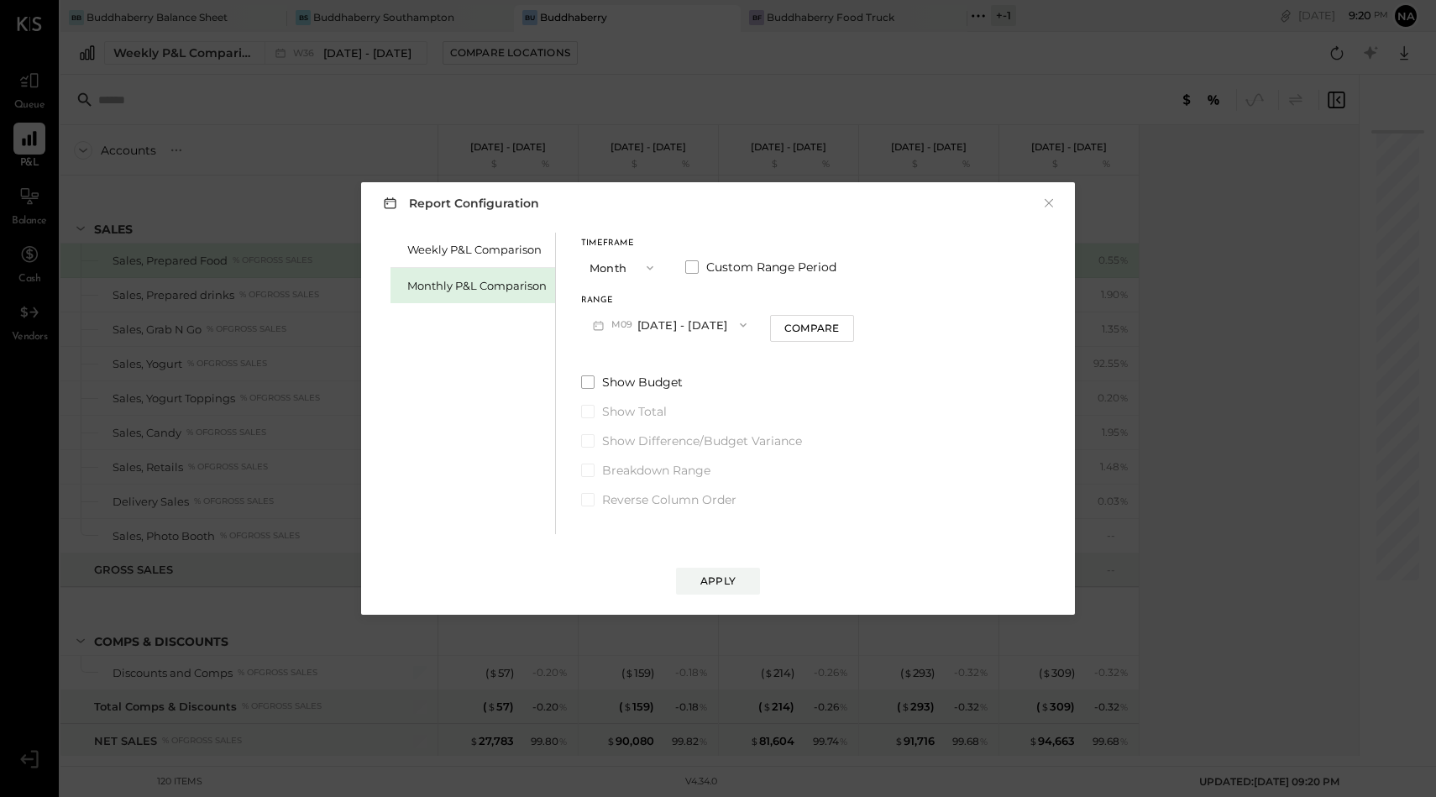
click at [653, 323] on button "M09 [DATE] - [DATE]" at bounding box center [669, 324] width 177 height 31
click at [653, 439] on span "[DATE] - [DATE]" at bounding box center [663, 433] width 80 height 14
click at [728, 323] on span "button" at bounding box center [739, 324] width 22 height 13
click at [699, 359] on div "M08 [DATE] - [DATE]" at bounding box center [678, 362] width 192 height 35
click at [803, 326] on div "Compare" at bounding box center [812, 328] width 55 height 14
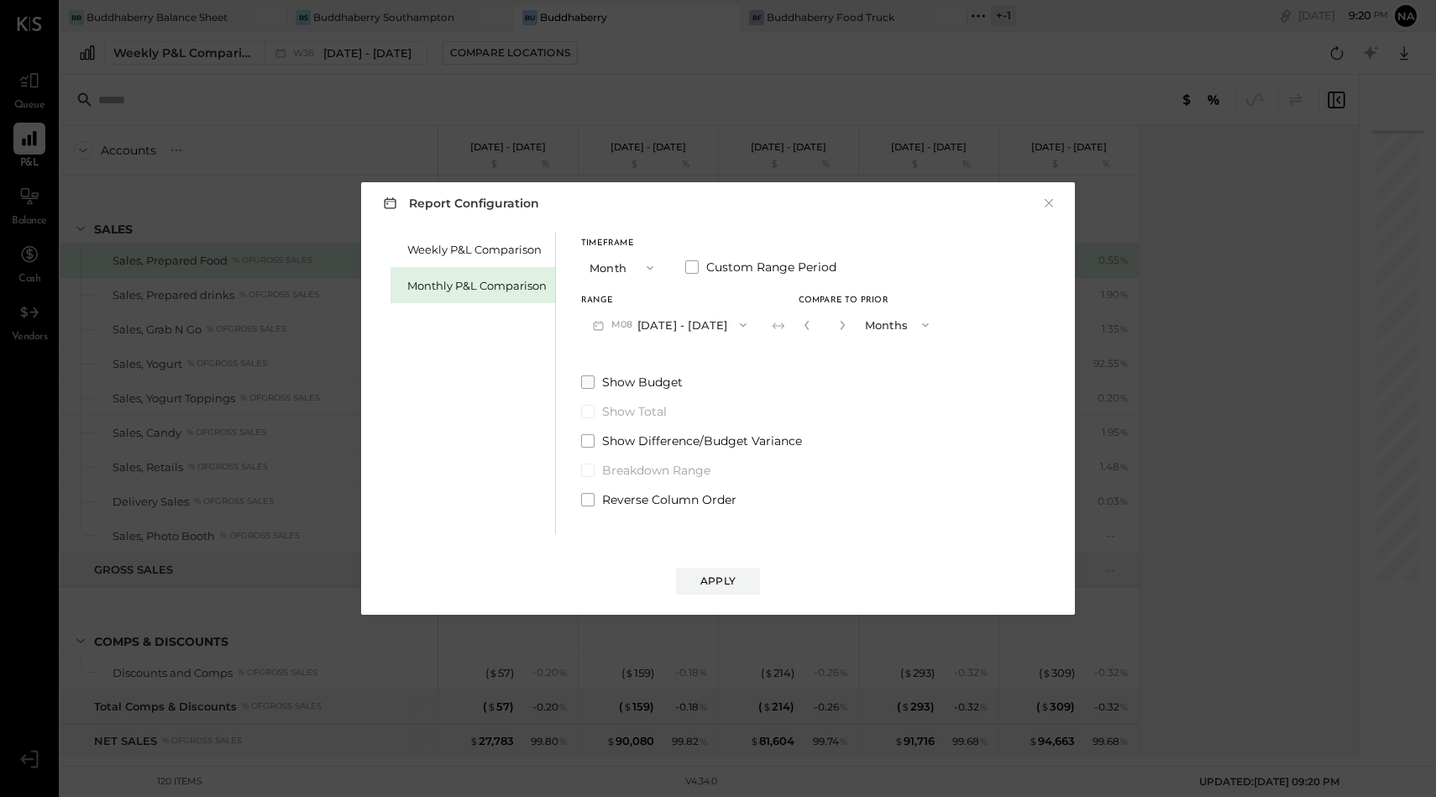
click at [581, 381] on span at bounding box center [587, 381] width 13 height 13
click at [709, 584] on div "Apply" at bounding box center [718, 581] width 35 height 14
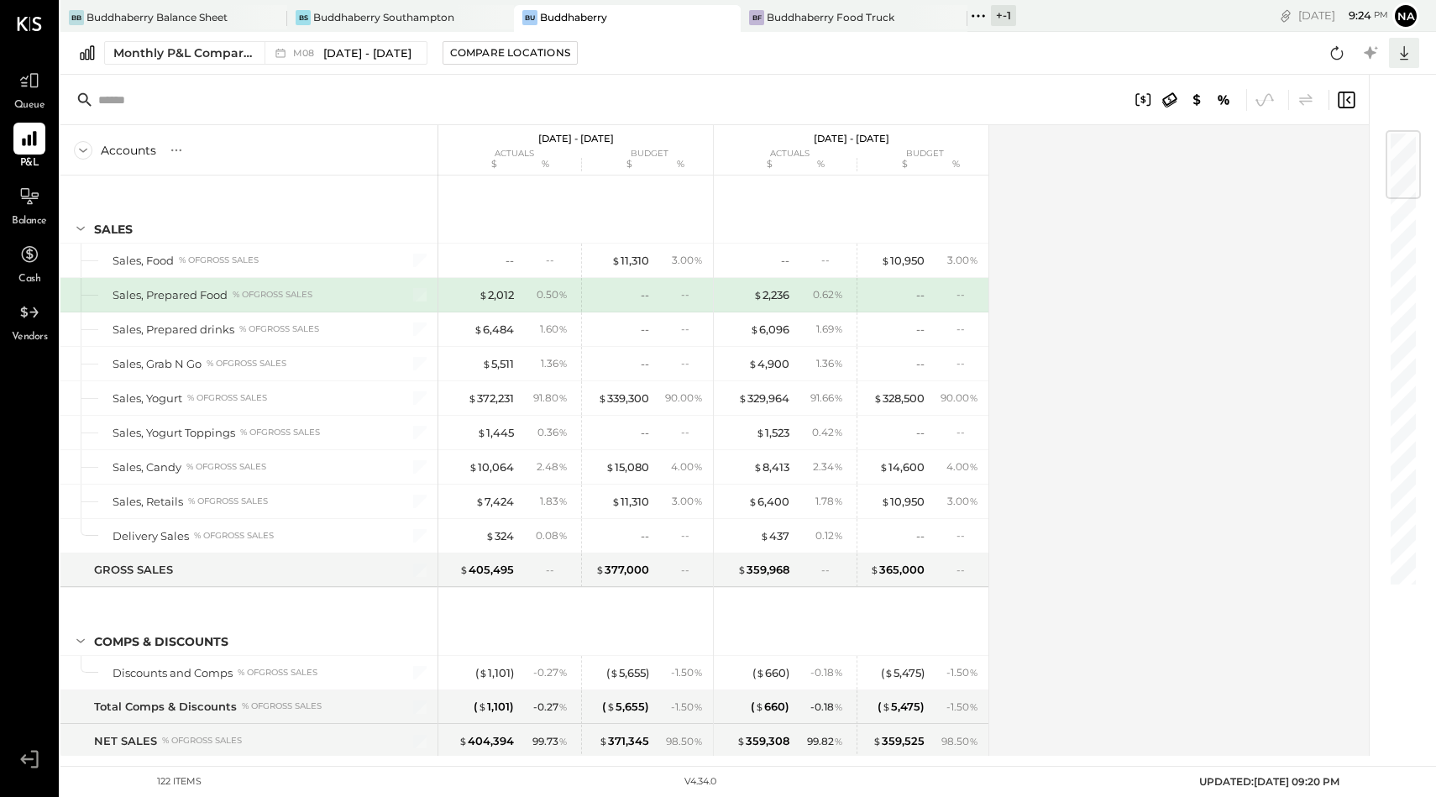
click at [1409, 49] on icon at bounding box center [1405, 53] width 22 height 22
click at [1344, 149] on div "Excel" at bounding box center [1352, 151] width 134 height 35
click at [366, 19] on div "Buddhaberry Southampton" at bounding box center [383, 17] width 141 height 14
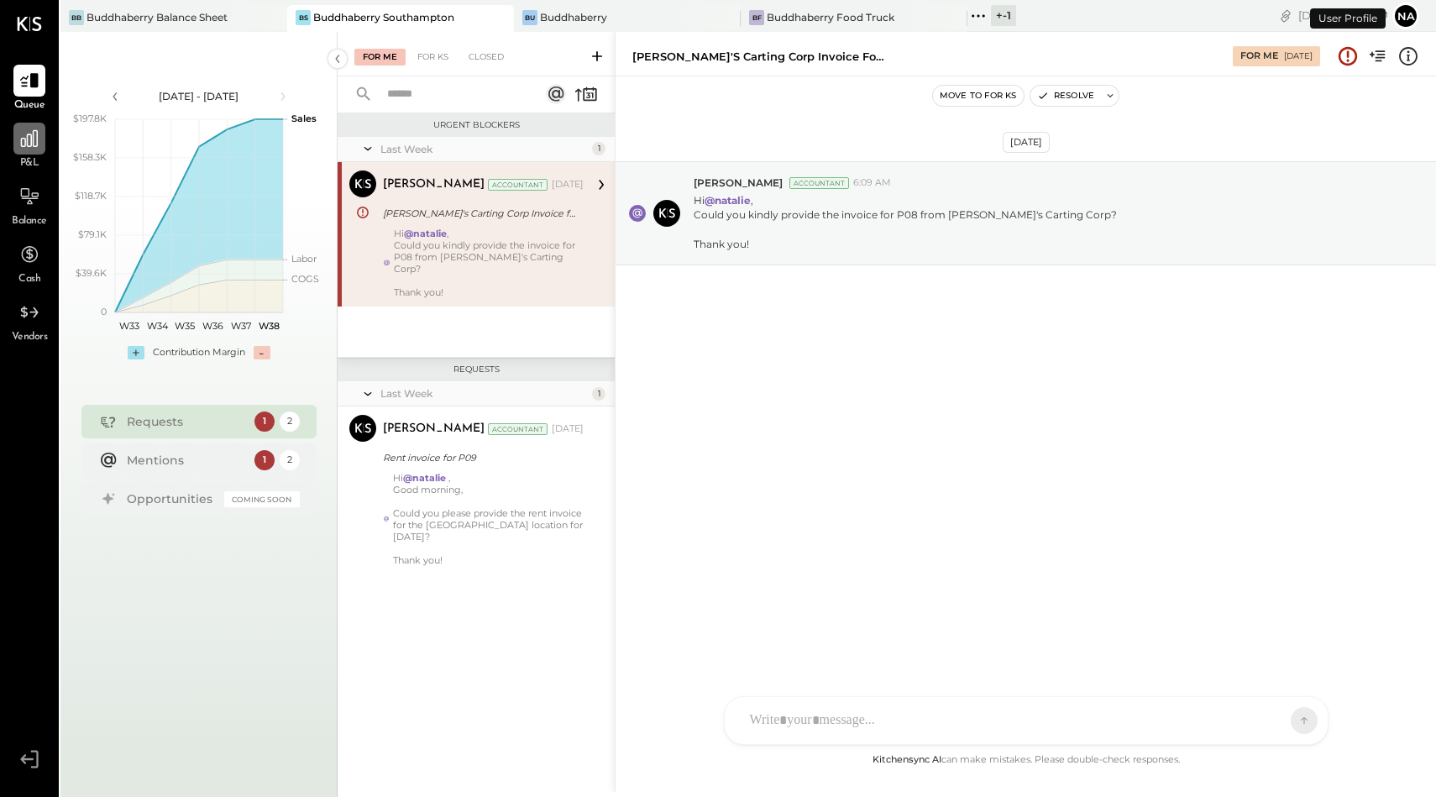
click at [28, 150] on div at bounding box center [29, 139] width 32 height 32
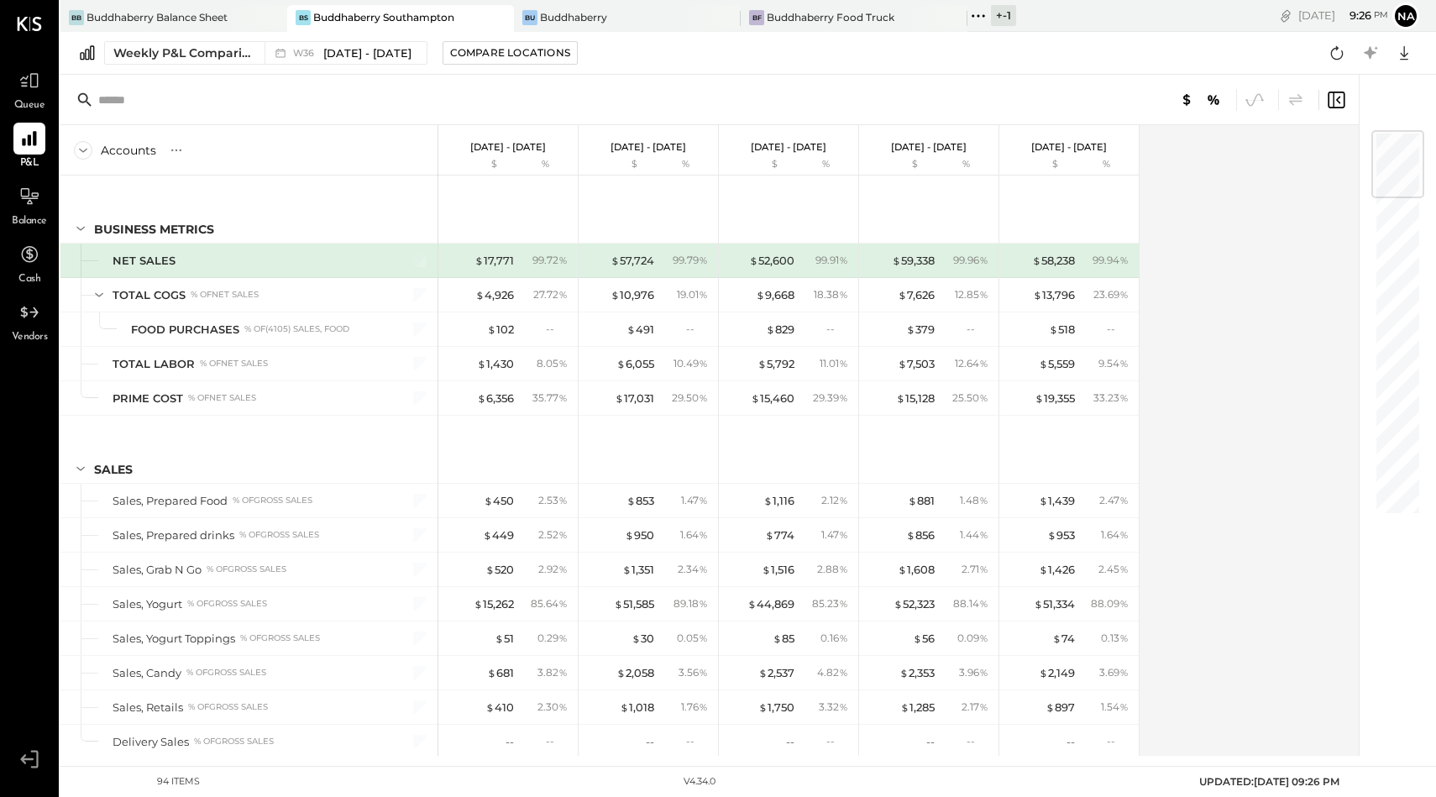
click at [468, 24] on div at bounding box center [484, 17] width 59 height 24
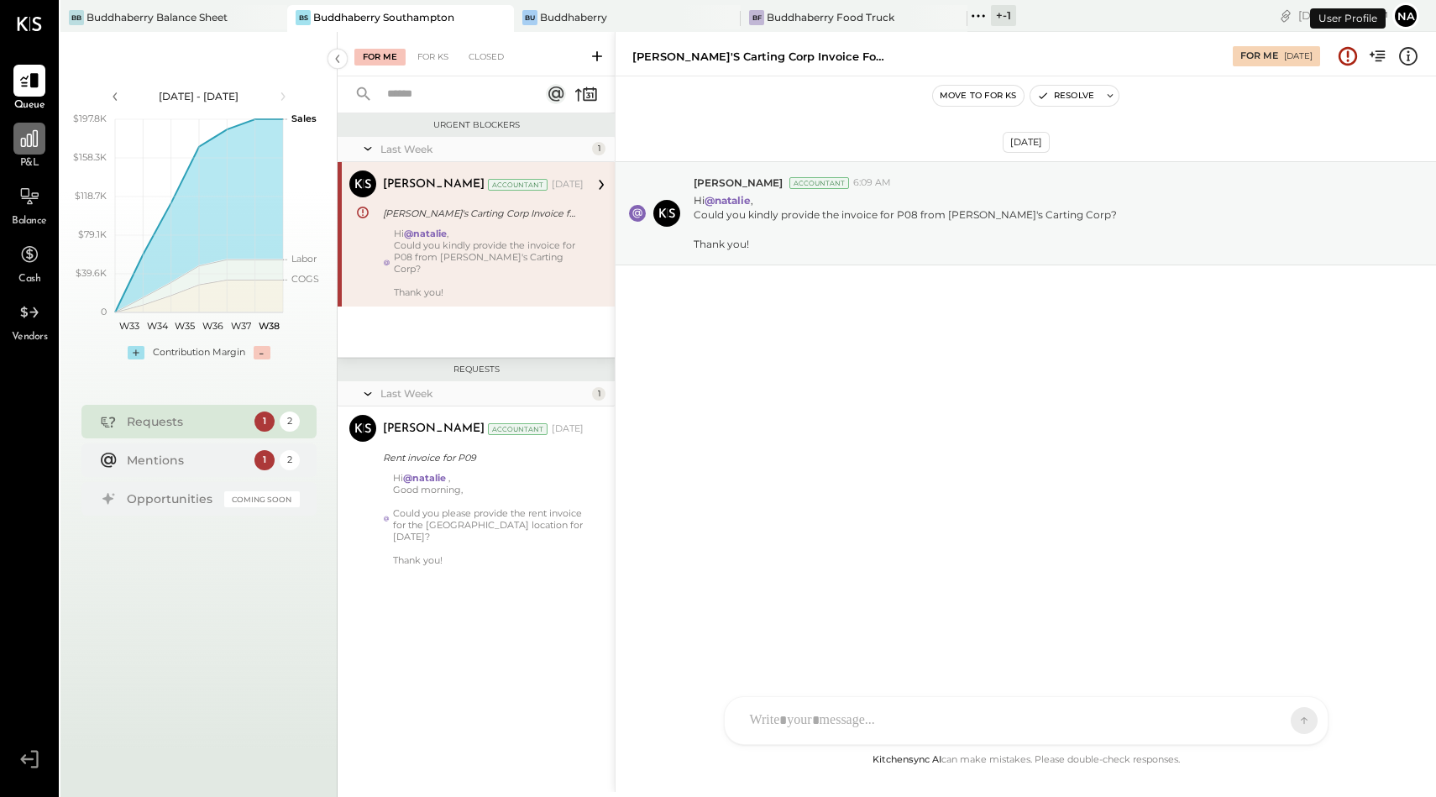
click at [29, 133] on icon at bounding box center [29, 139] width 22 height 22
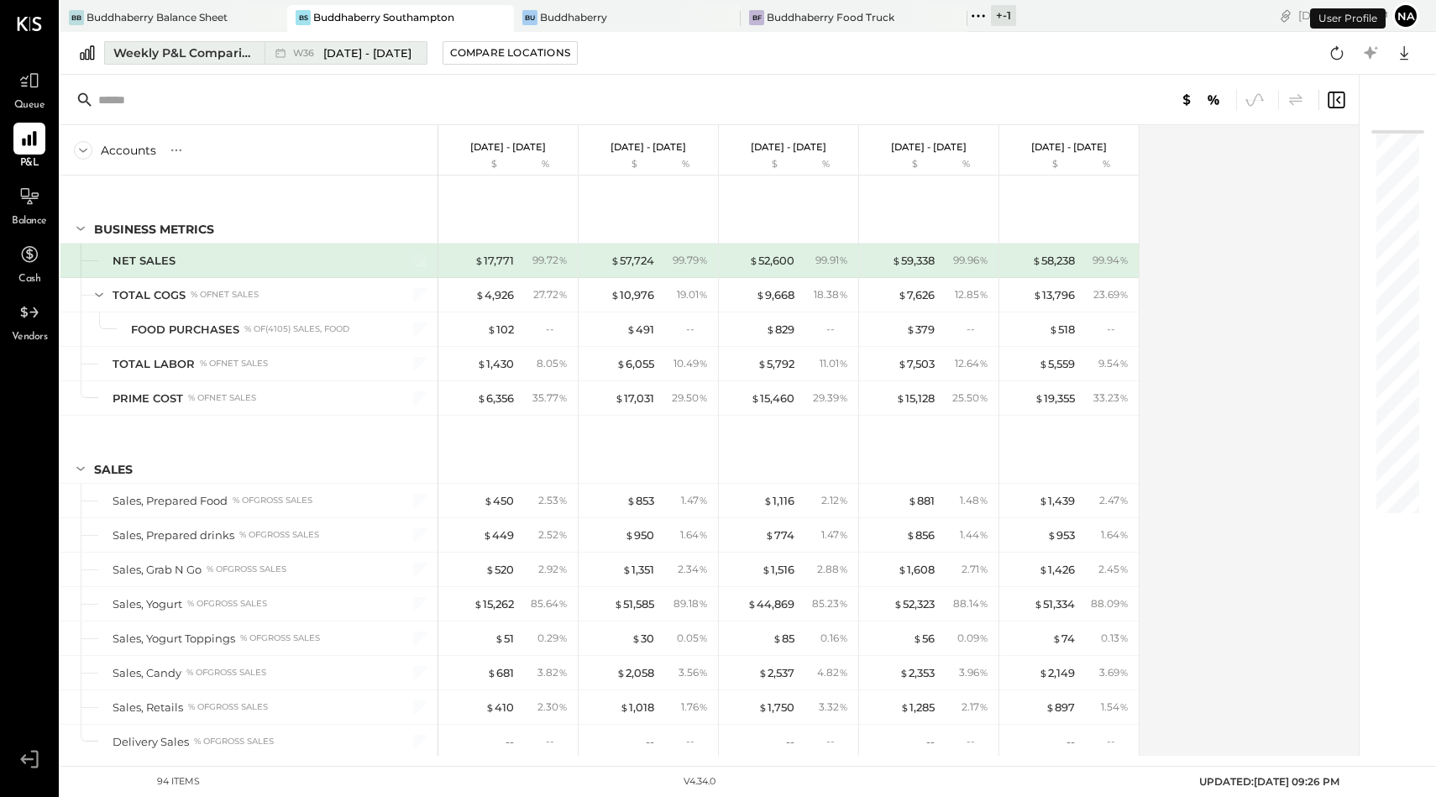
click at [202, 55] on div "Weekly P&L Comparison" at bounding box center [183, 53] width 141 height 17
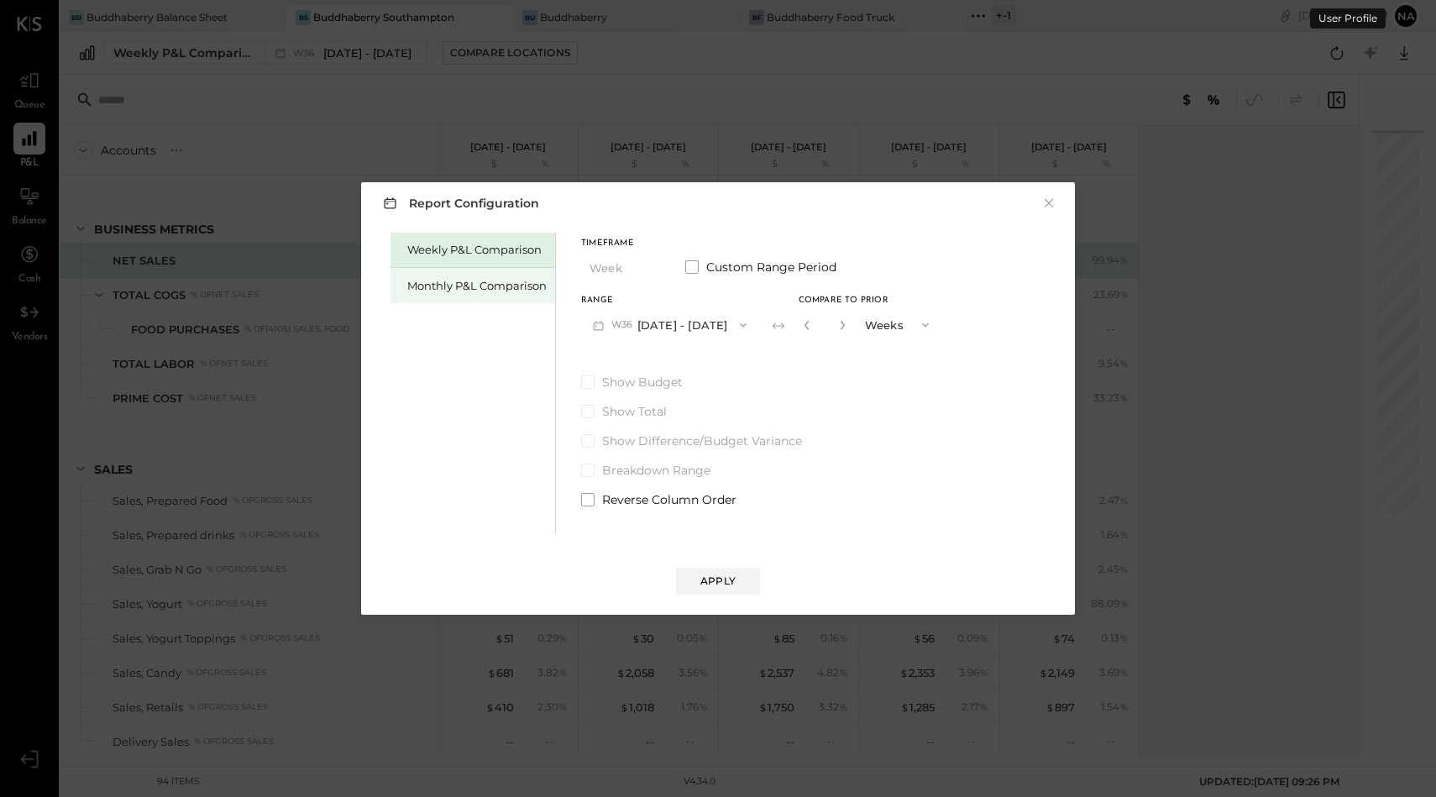
click at [457, 291] on div "Monthly P&L Comparison" at bounding box center [476, 286] width 139 height 16
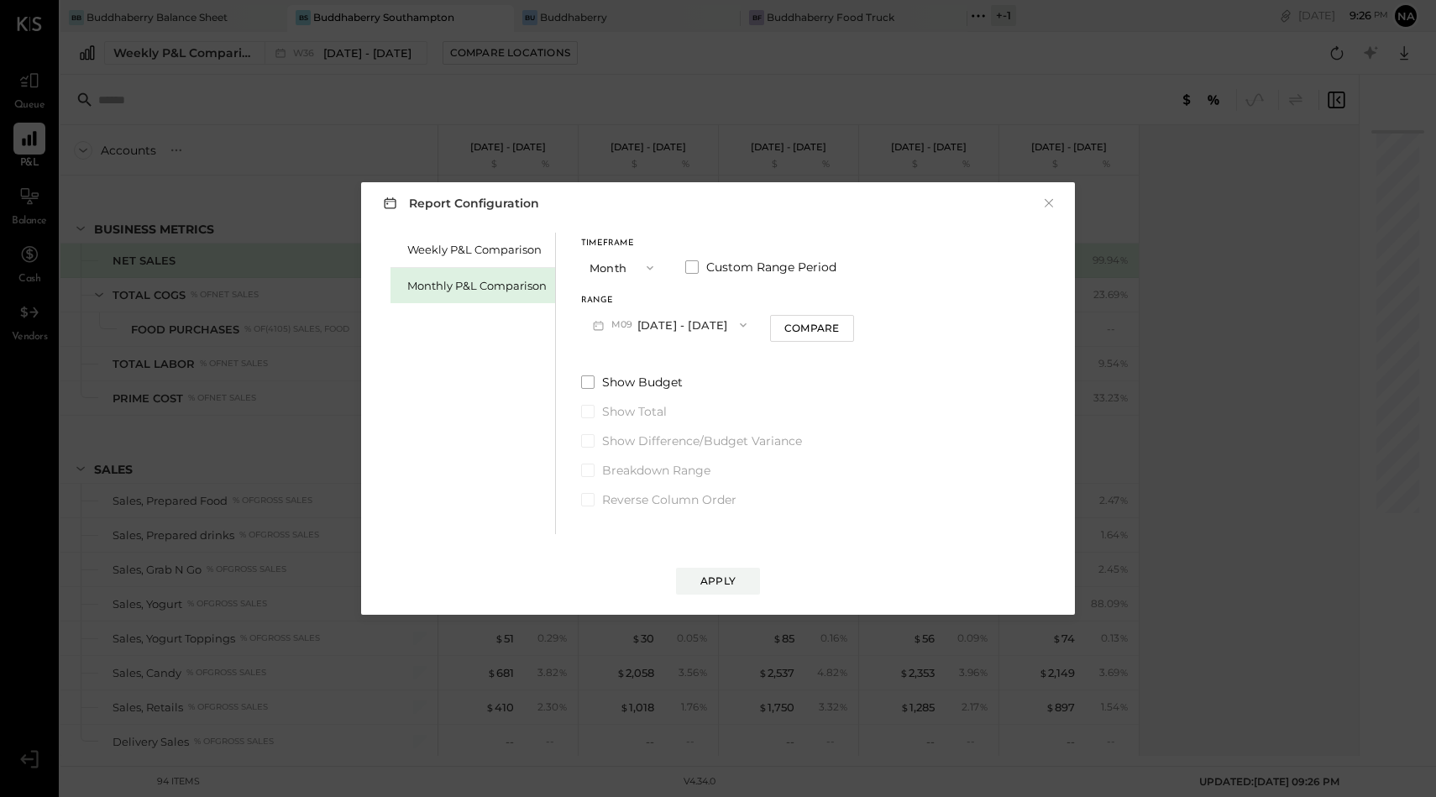
click at [675, 329] on button "M09 [DATE] - [DATE]" at bounding box center [669, 324] width 177 height 31
click at [687, 370] on div "M08 [DATE] - [DATE]" at bounding box center [678, 362] width 192 height 35
click at [696, 268] on span at bounding box center [691, 266] width 13 height 13
click at [665, 320] on button "[DATE]" at bounding box center [631, 324] width 100 height 31
click at [654, 432] on div "[DATE]" at bounding box center [652, 433] width 141 height 35
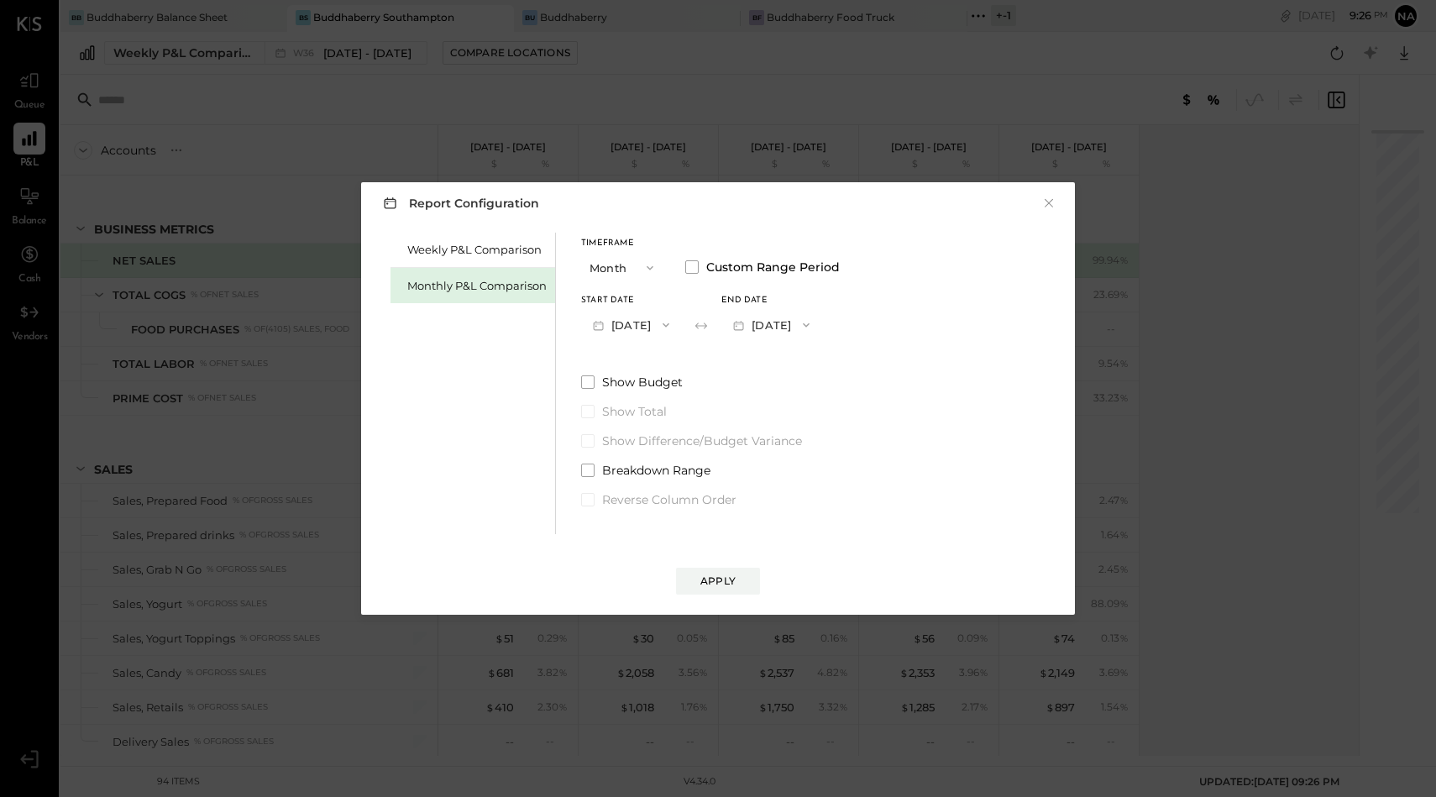
click at [800, 329] on button "[DATE]" at bounding box center [772, 324] width 100 height 31
click at [777, 357] on span "[DATE]" at bounding box center [759, 362] width 35 height 14
click at [586, 383] on span at bounding box center [587, 381] width 13 height 13
click at [730, 585] on div "Apply" at bounding box center [718, 581] width 35 height 14
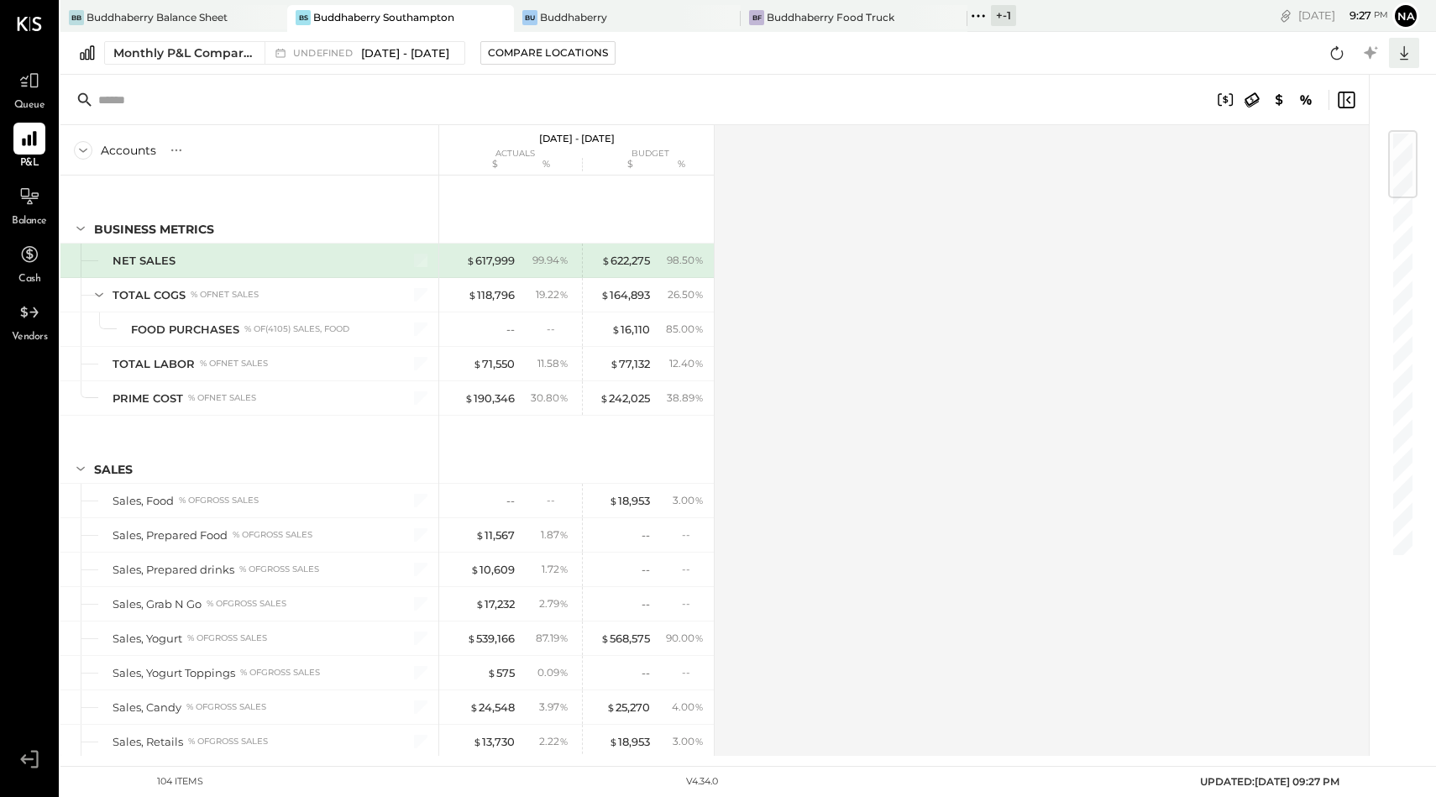
click at [1412, 49] on icon at bounding box center [1405, 53] width 22 height 22
click at [1346, 150] on div "Excel" at bounding box center [1352, 151] width 134 height 35
click at [612, 15] on div "Bu Buddhaberry" at bounding box center [615, 17] width 202 height 15
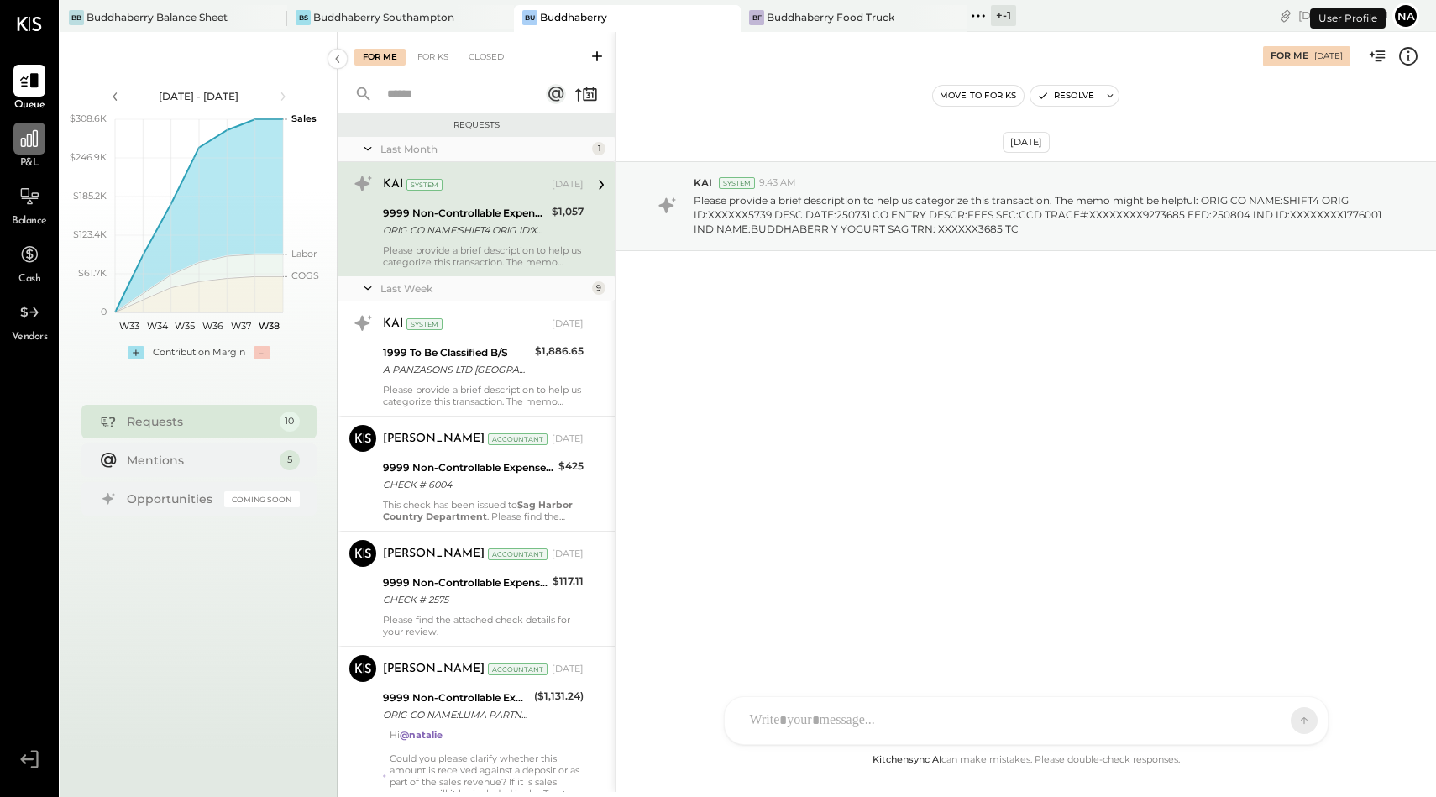
click at [17, 148] on div at bounding box center [29, 139] width 32 height 32
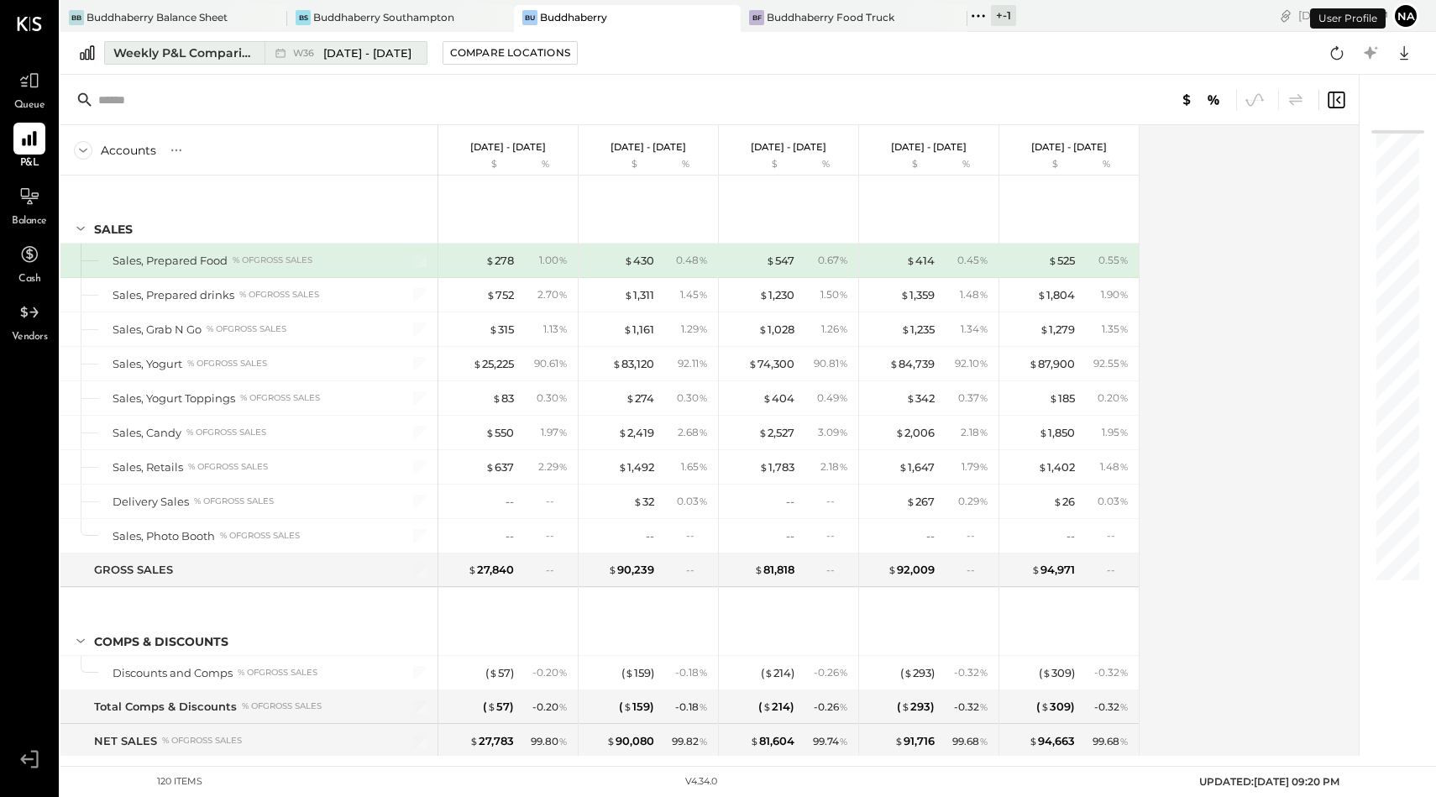
click at [207, 53] on div "Weekly P&L Comparison" at bounding box center [183, 53] width 141 height 17
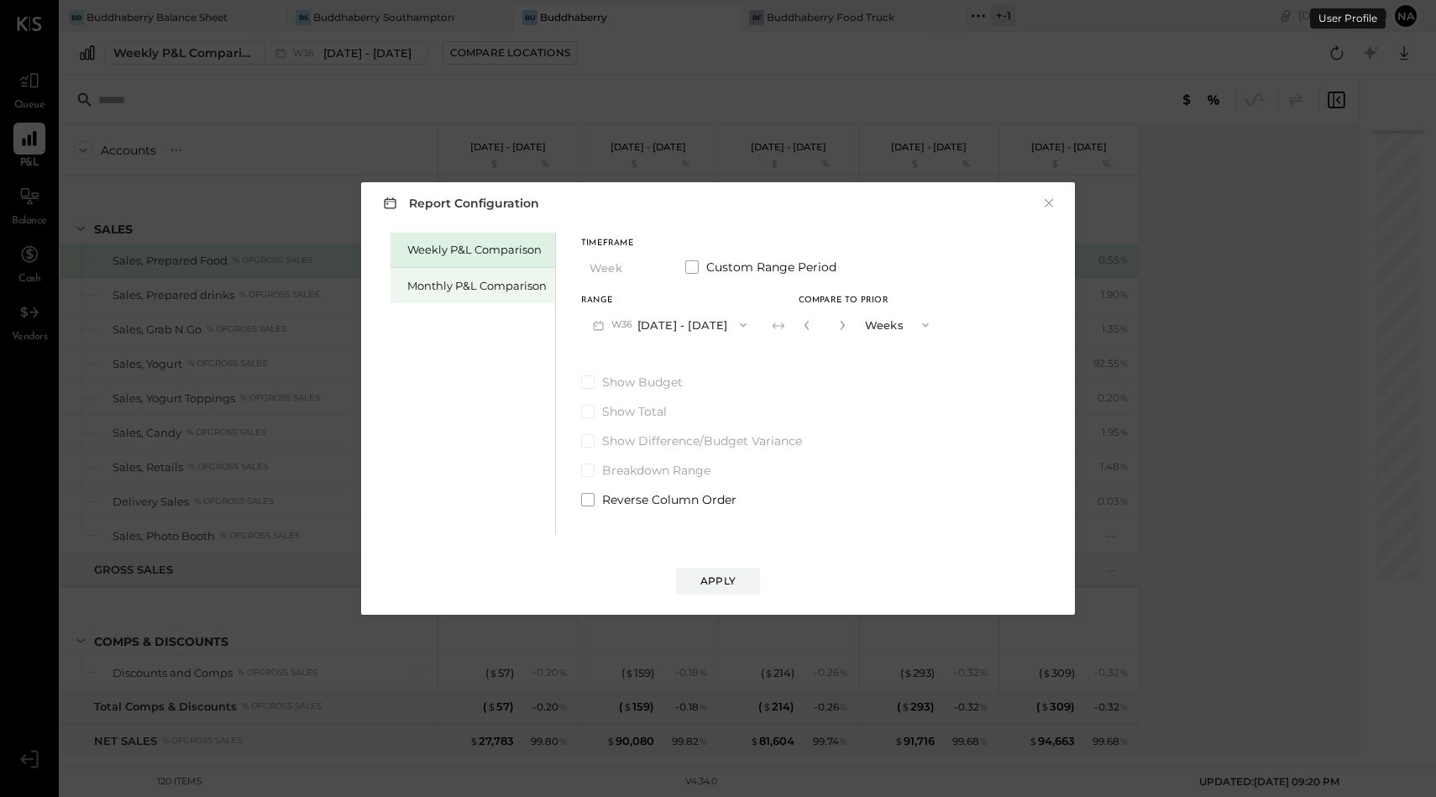
click at [433, 279] on div "Monthly P&L Comparison" at bounding box center [476, 286] width 139 height 16
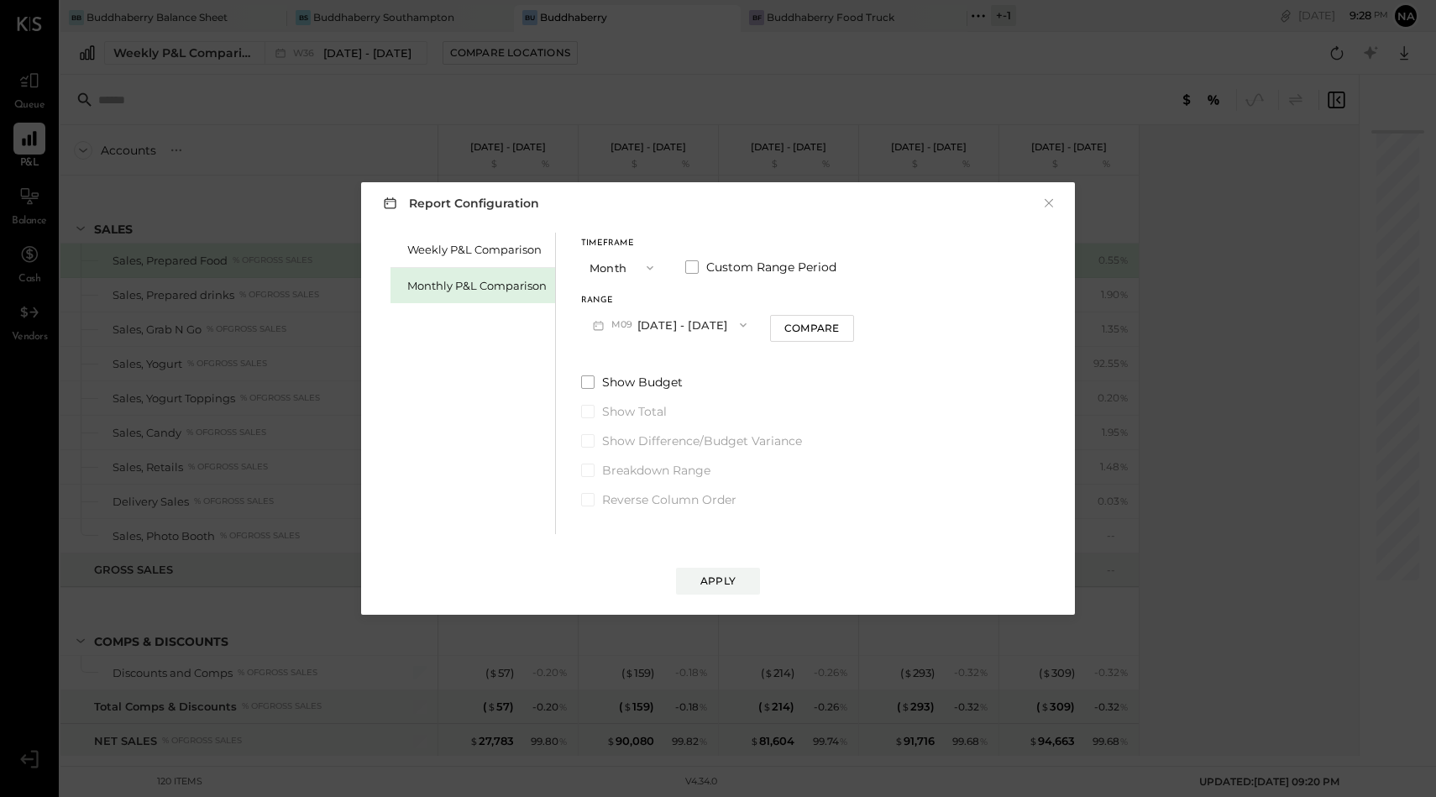
click at [653, 331] on button "M09 [DATE] - [DATE]" at bounding box center [669, 324] width 177 height 31
click at [793, 291] on div "Timeframe Month Custom Range Period Range M09 [DATE] - [DATE] M09 [DATE] - [DAT…" at bounding box center [717, 289] width 273 height 101
click at [692, 266] on span at bounding box center [691, 266] width 13 height 13
click at [632, 318] on button "[DATE]" at bounding box center [631, 324] width 100 height 31
click at [635, 423] on div "[DATE]" at bounding box center [652, 433] width 141 height 35
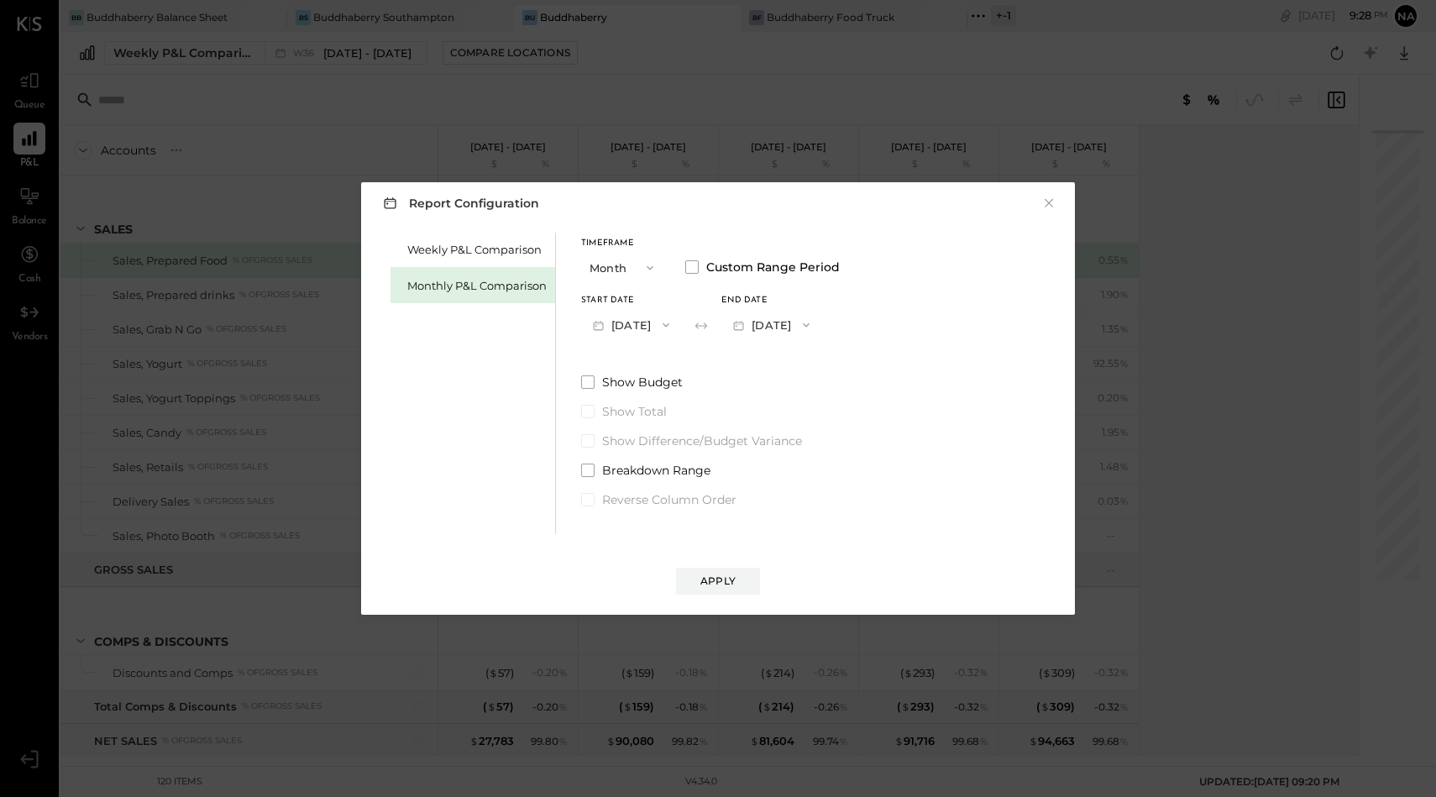
click at [795, 321] on button "[DATE]" at bounding box center [772, 324] width 100 height 31
click at [777, 357] on span "[DATE]" at bounding box center [759, 362] width 35 height 14
click at [593, 381] on span at bounding box center [587, 381] width 13 height 13
click at [727, 577] on div "Apply" at bounding box center [718, 581] width 35 height 14
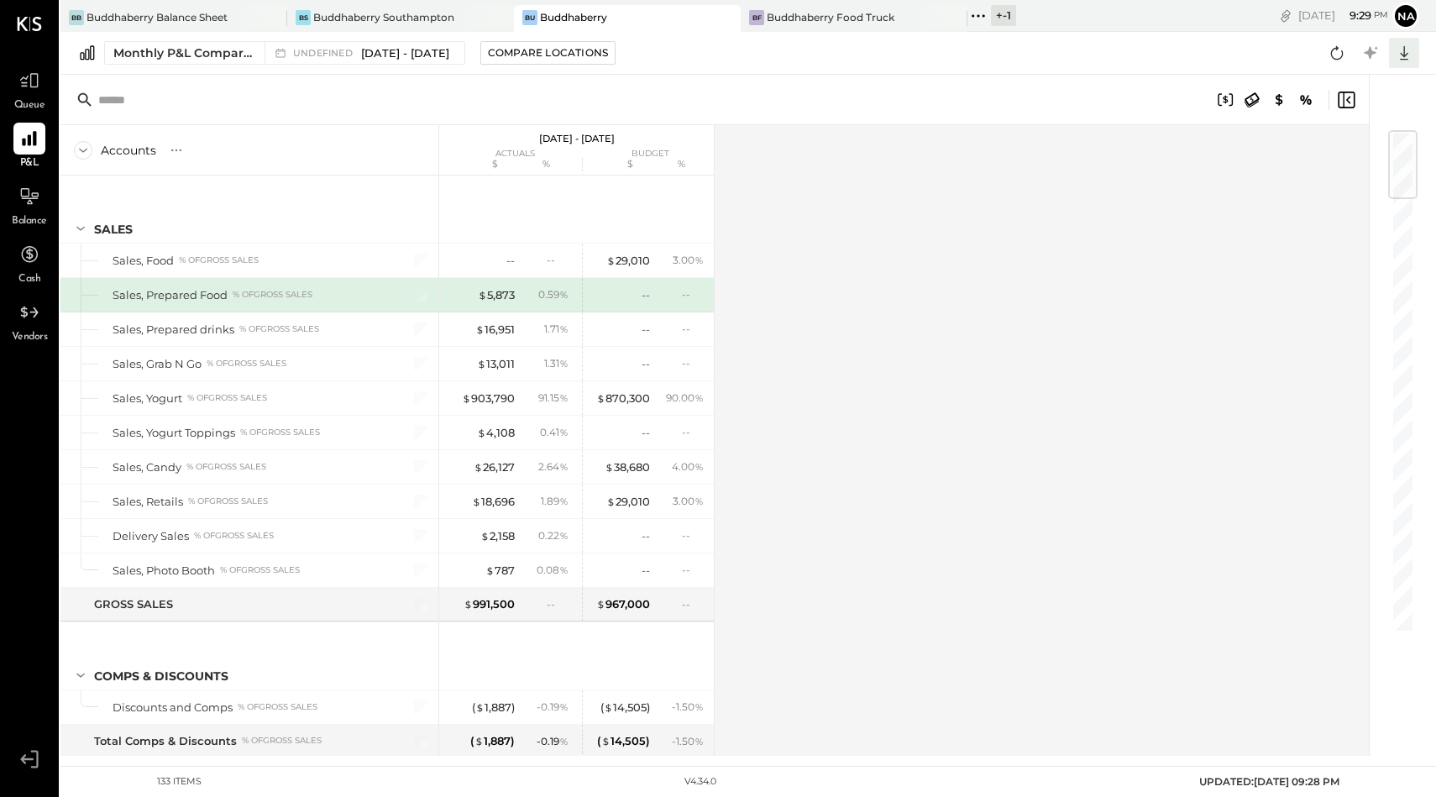
click at [1405, 60] on icon at bounding box center [1405, 53] width 22 height 22
click at [1341, 155] on div "Excel" at bounding box center [1352, 151] width 134 height 35
